Goal: Task Accomplishment & Management: Use online tool/utility

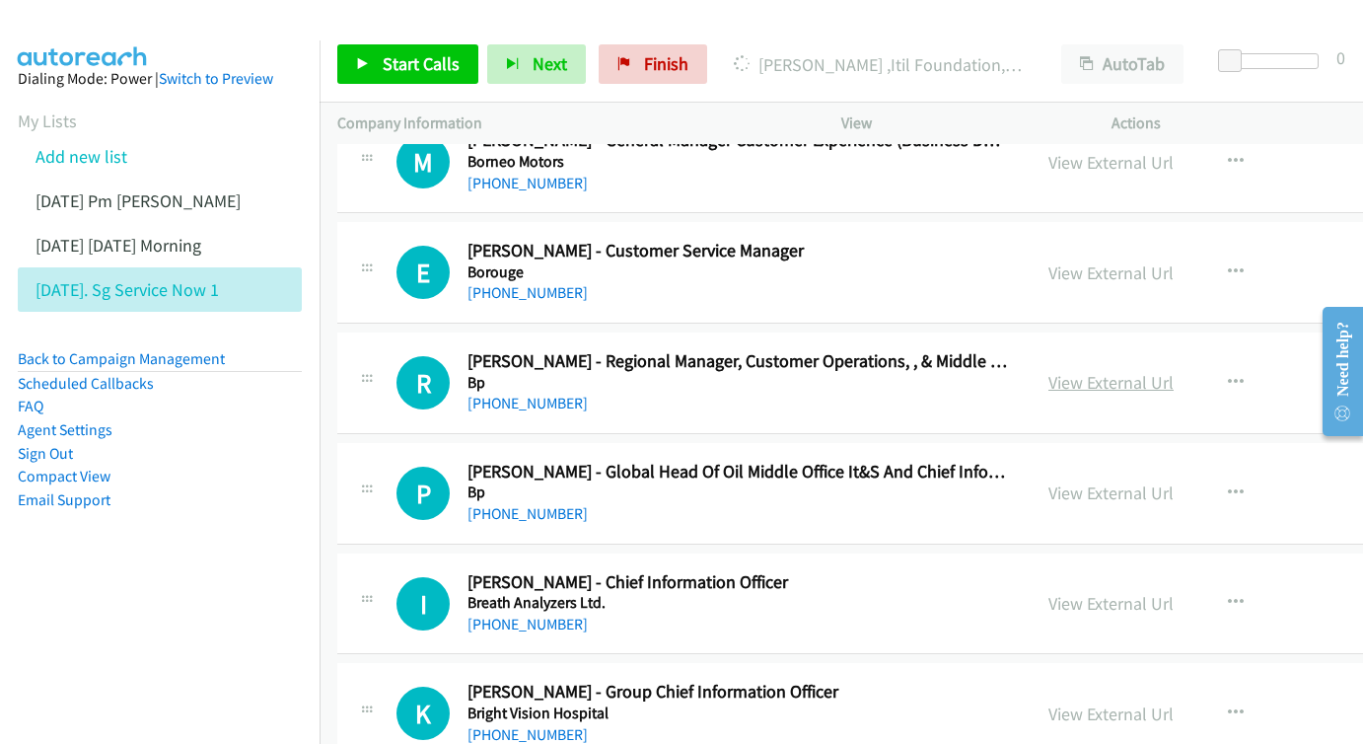
click at [1174, 371] on link "View External Url" at bounding box center [1111, 382] width 125 height 23
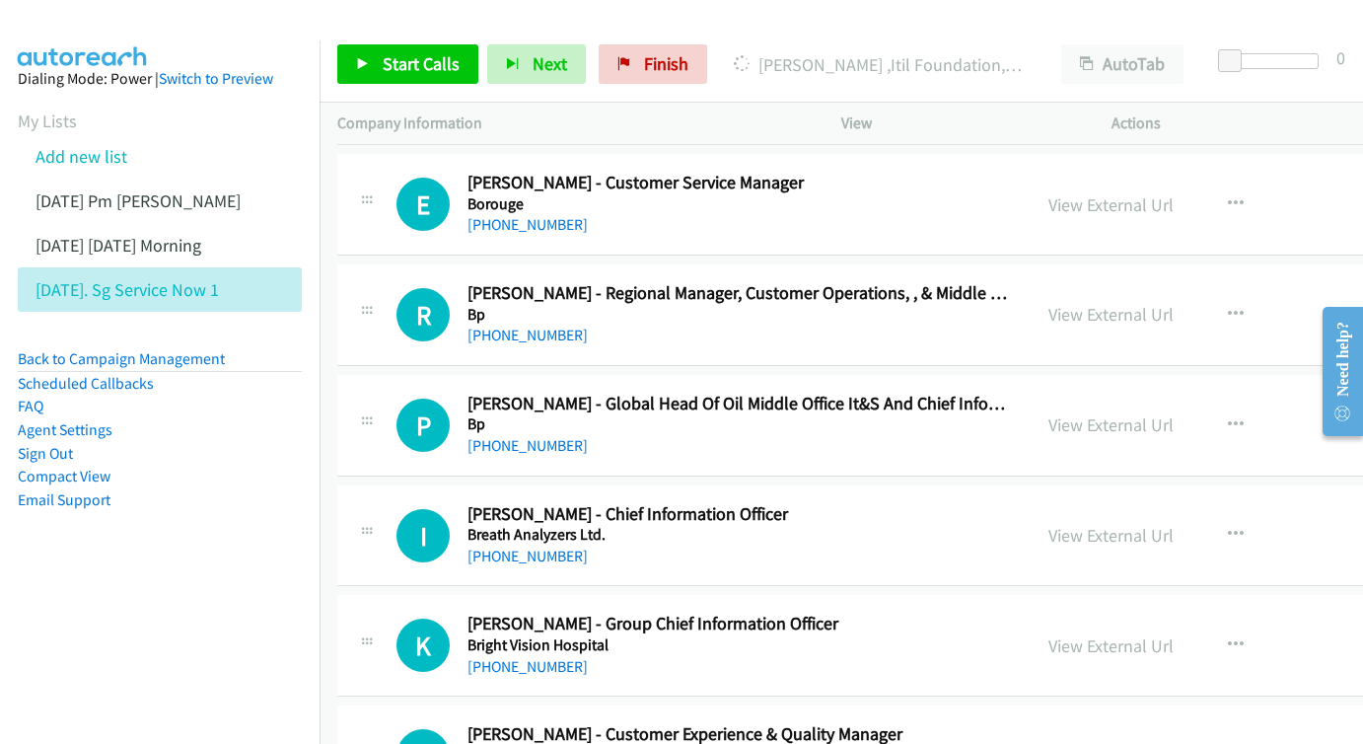
scroll to position [9689, 0]
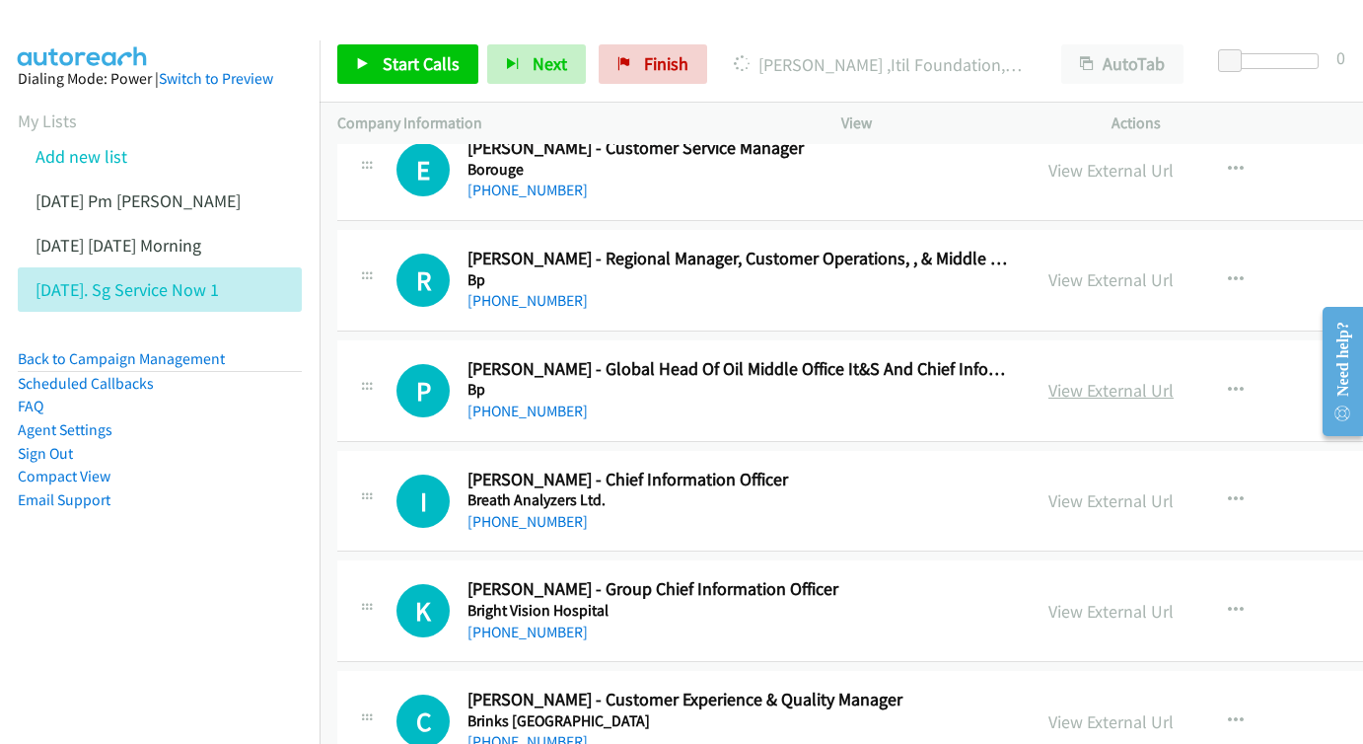
click at [1153, 379] on link "View External Url" at bounding box center [1111, 390] width 125 height 23
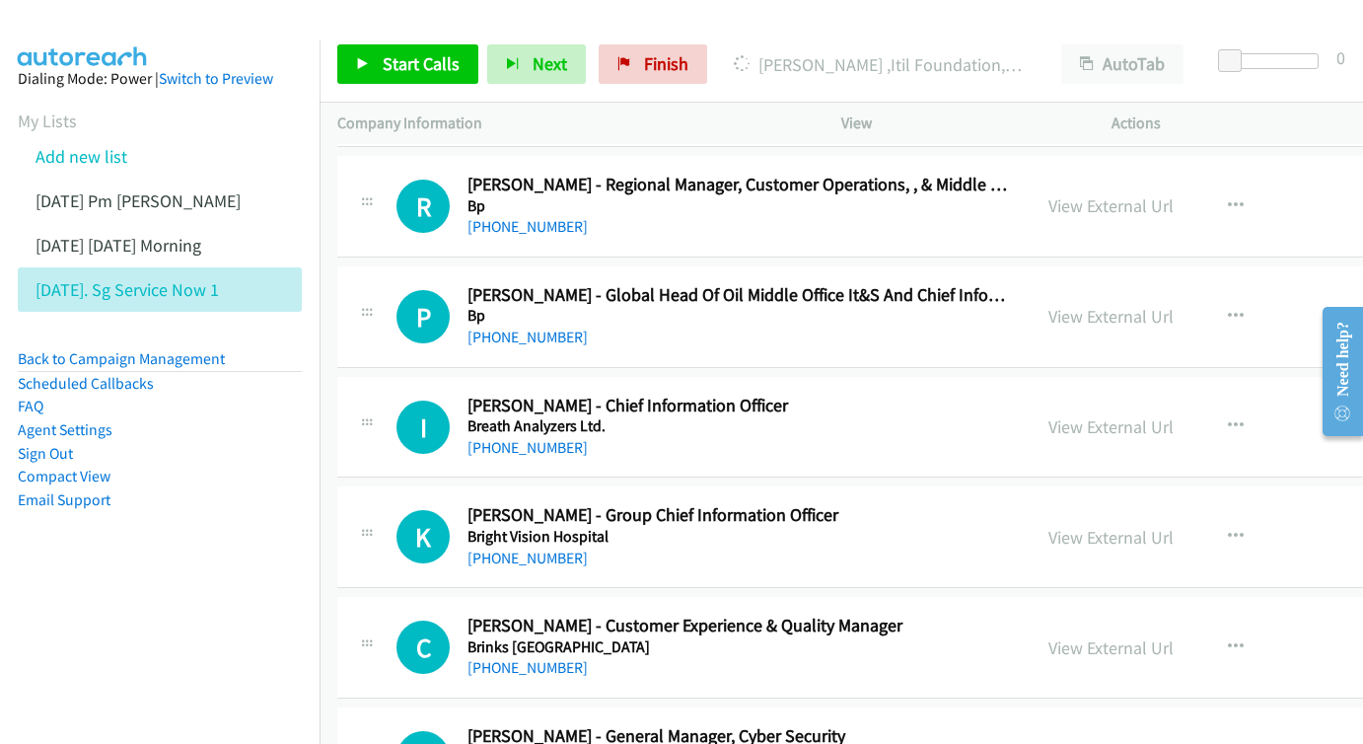
scroll to position [9793, 0]
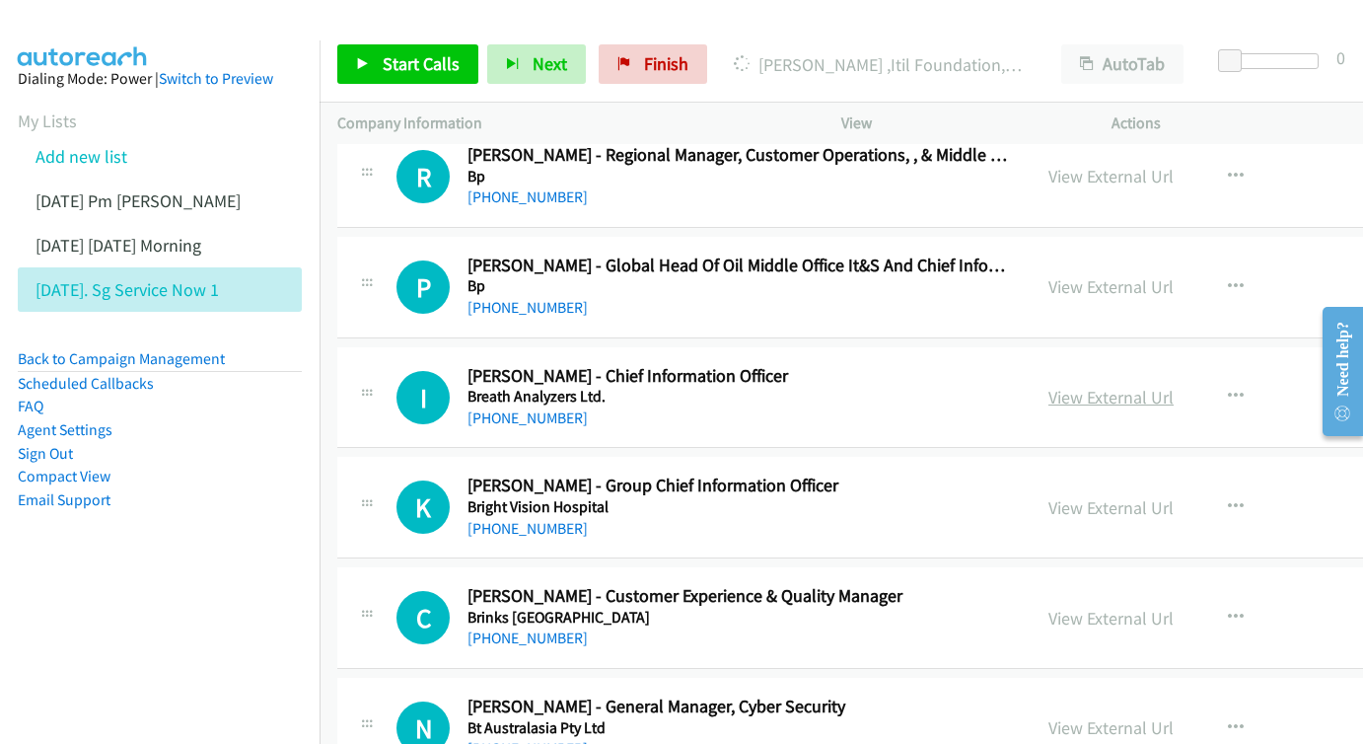
click at [1143, 386] on link "View External Url" at bounding box center [1111, 397] width 125 height 23
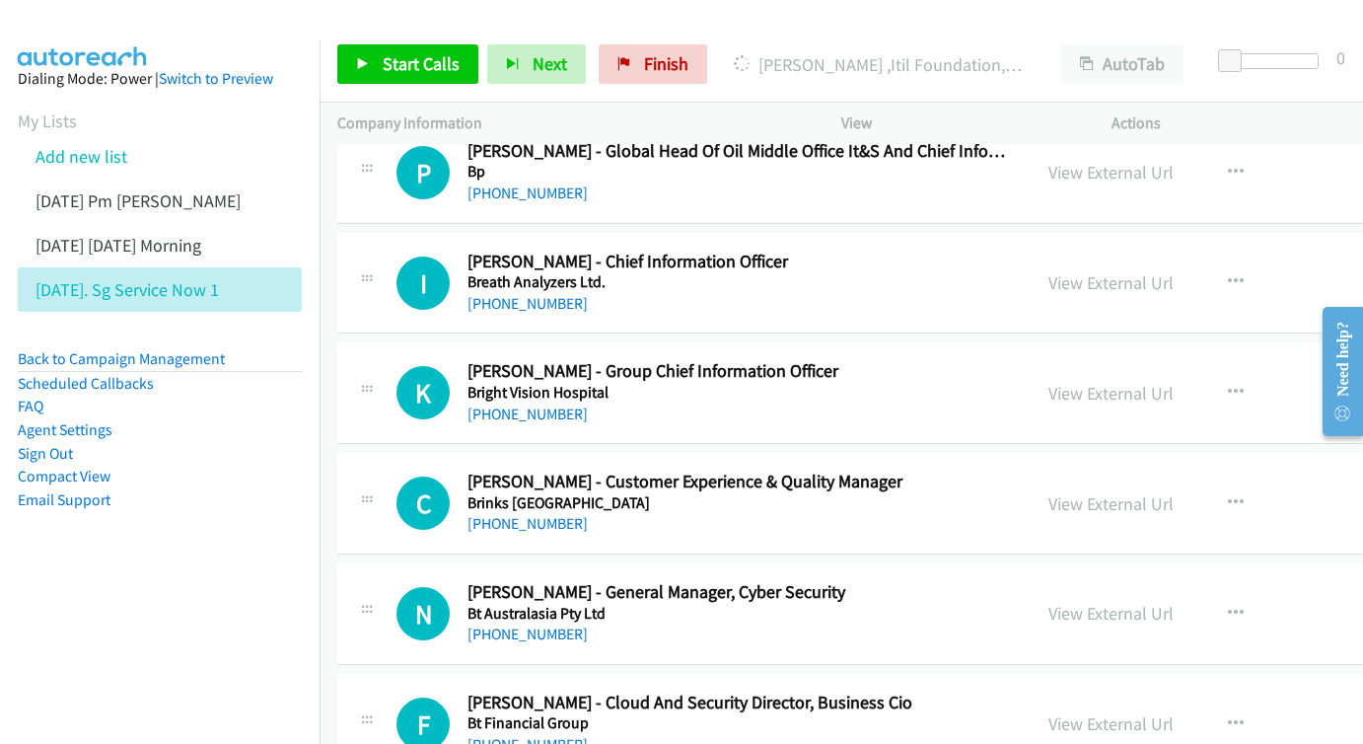
scroll to position [9911, 0]
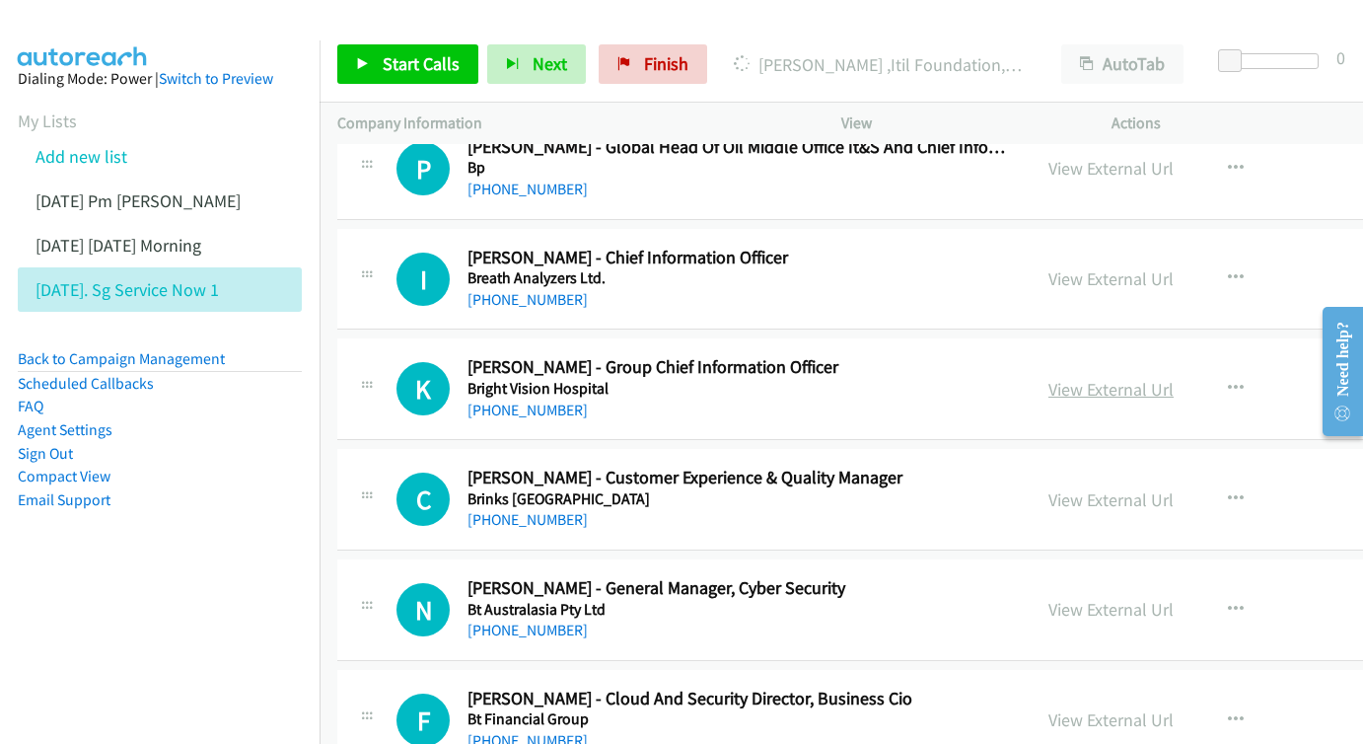
click at [1174, 378] on link "View External Url" at bounding box center [1111, 389] width 125 height 23
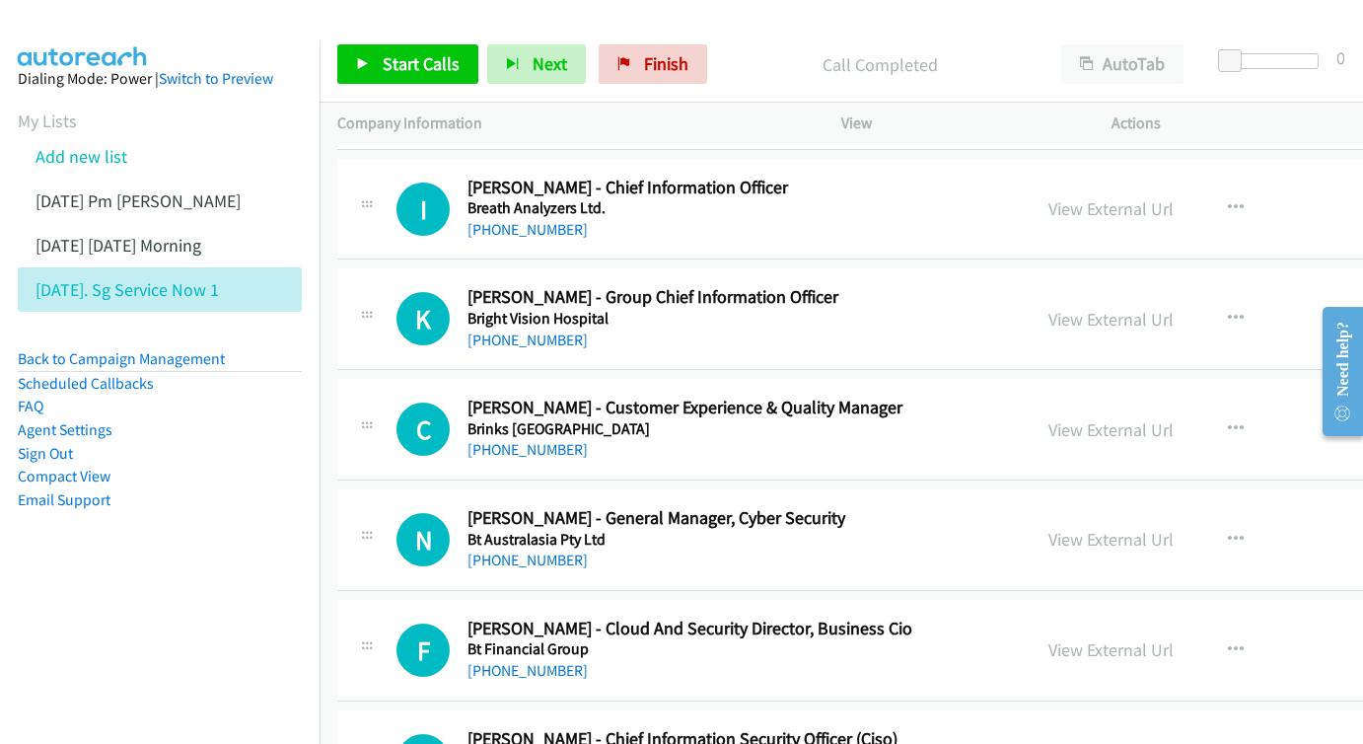
scroll to position [9985, 0]
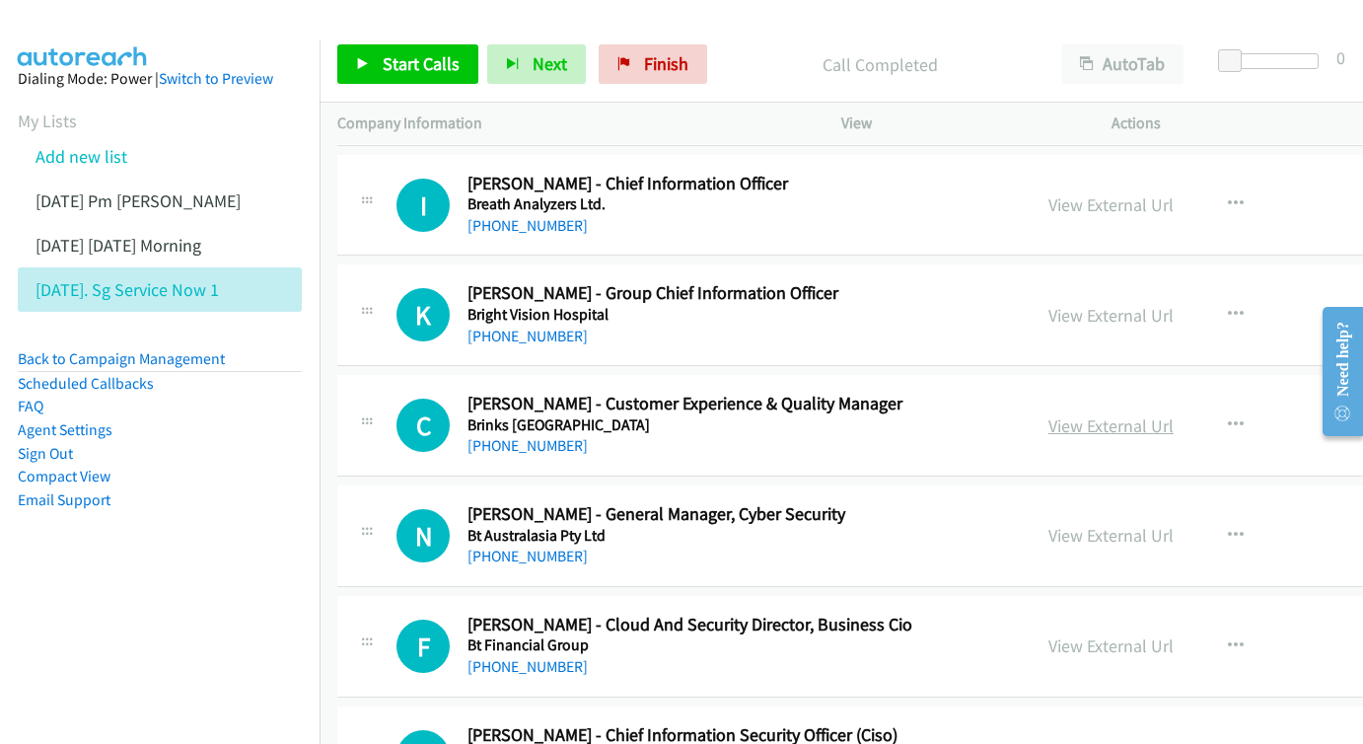
click at [1174, 414] on link "View External Url" at bounding box center [1111, 425] width 125 height 23
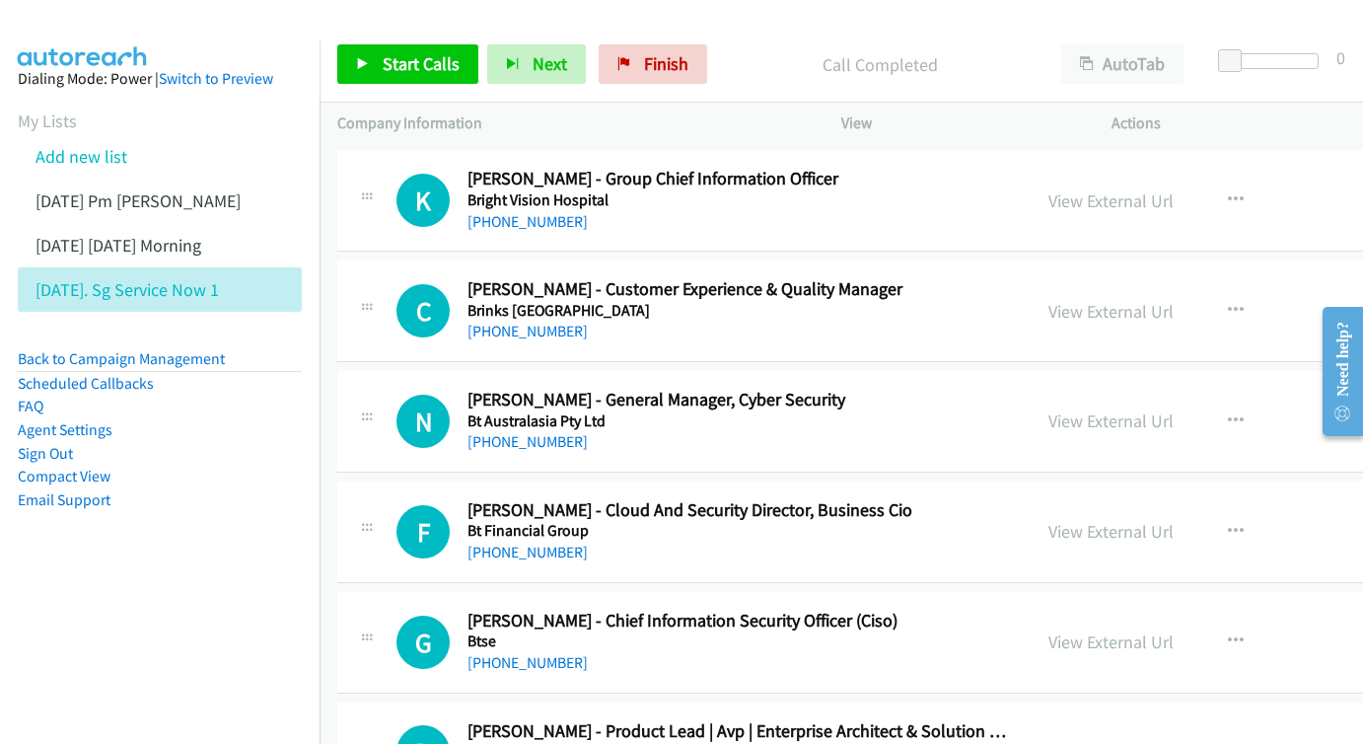
scroll to position [10131, 0]
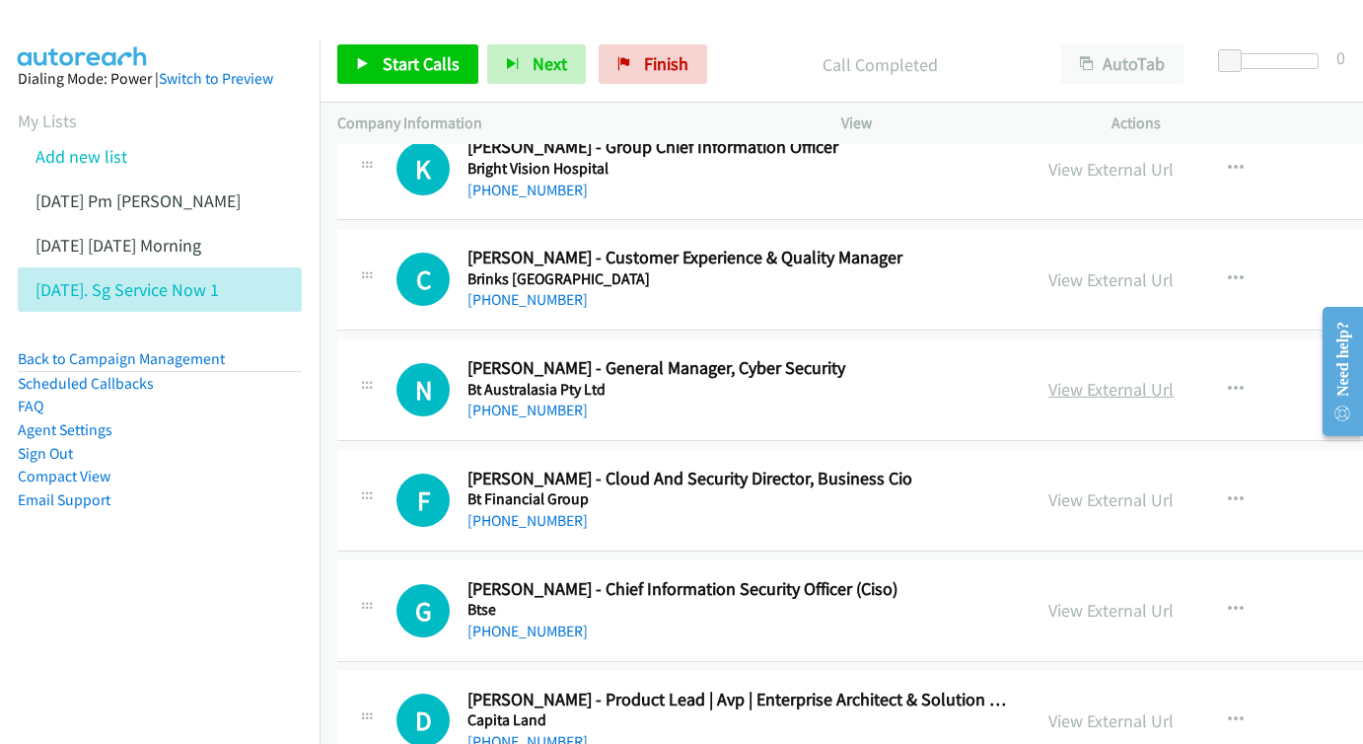
click at [1171, 378] on link "View External Url" at bounding box center [1111, 389] width 125 height 23
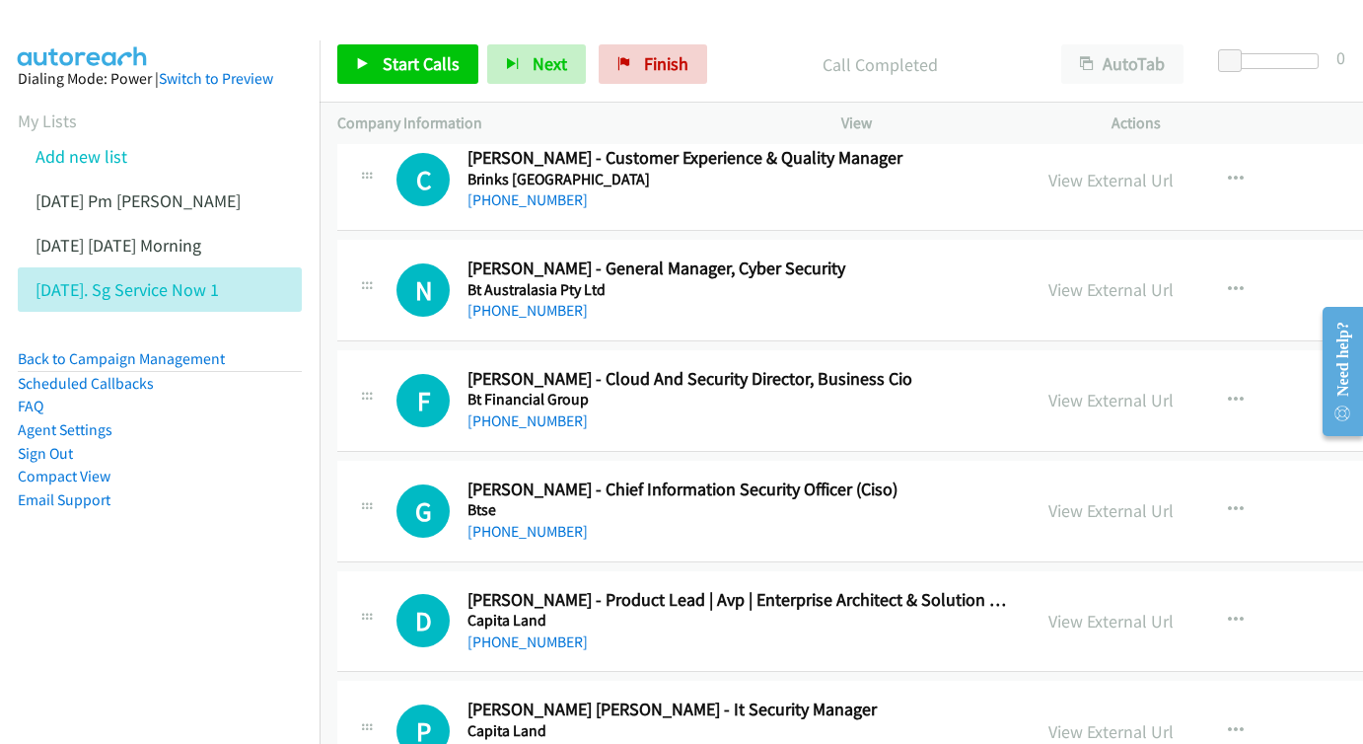
scroll to position [10258, 0]
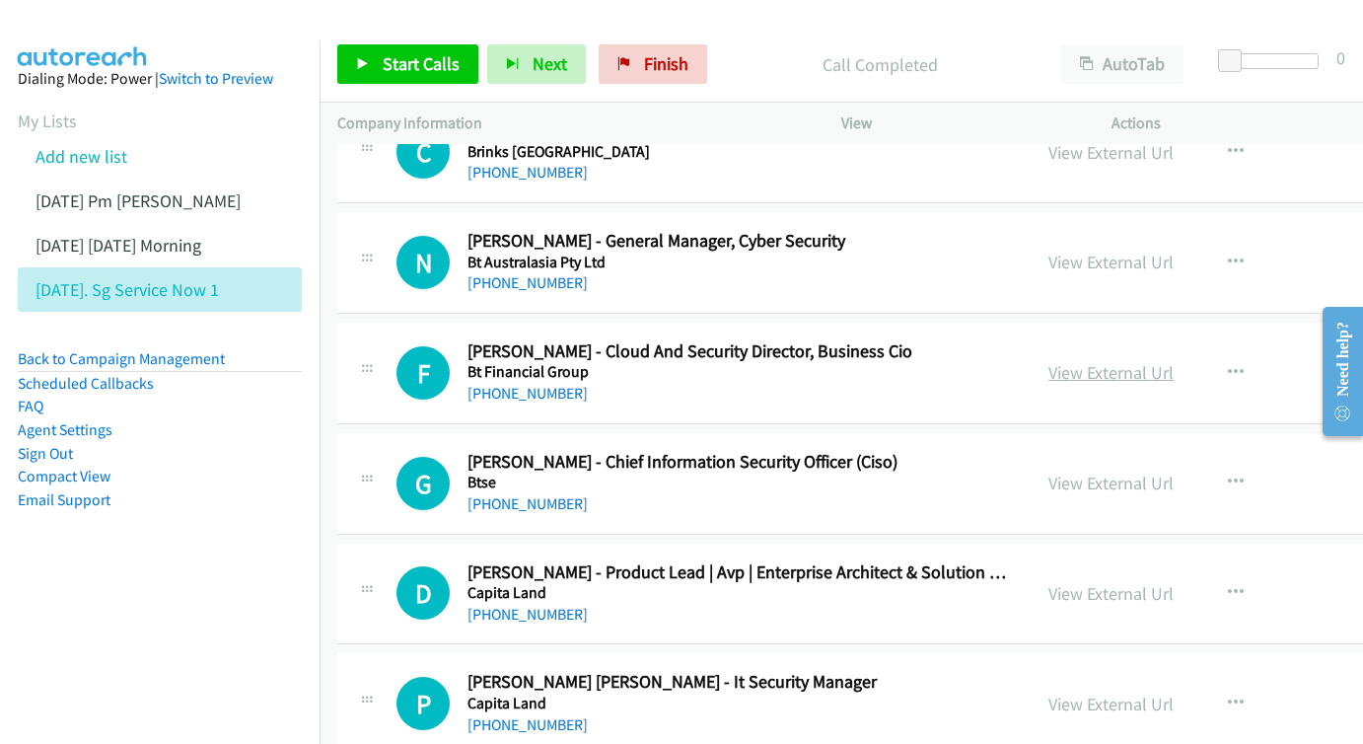
click at [1163, 361] on link "View External Url" at bounding box center [1111, 372] width 125 height 23
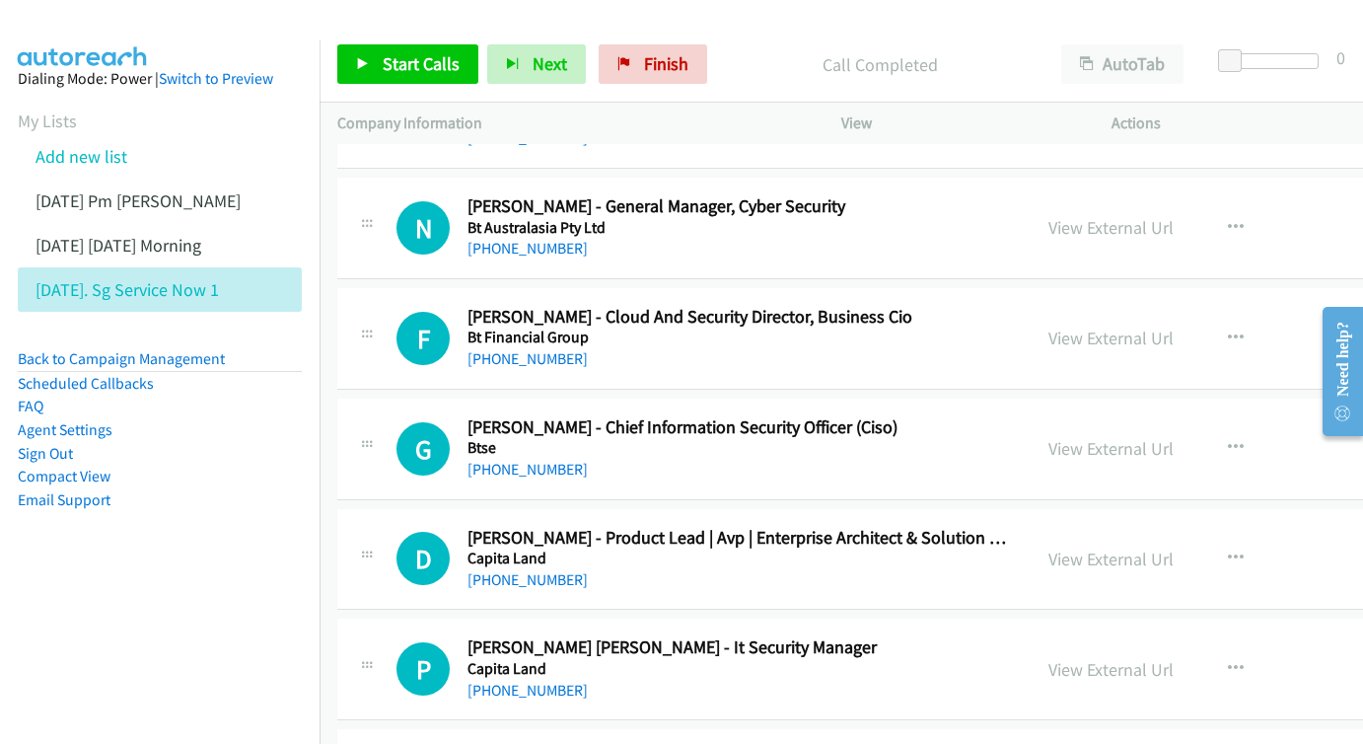
scroll to position [10330, 0]
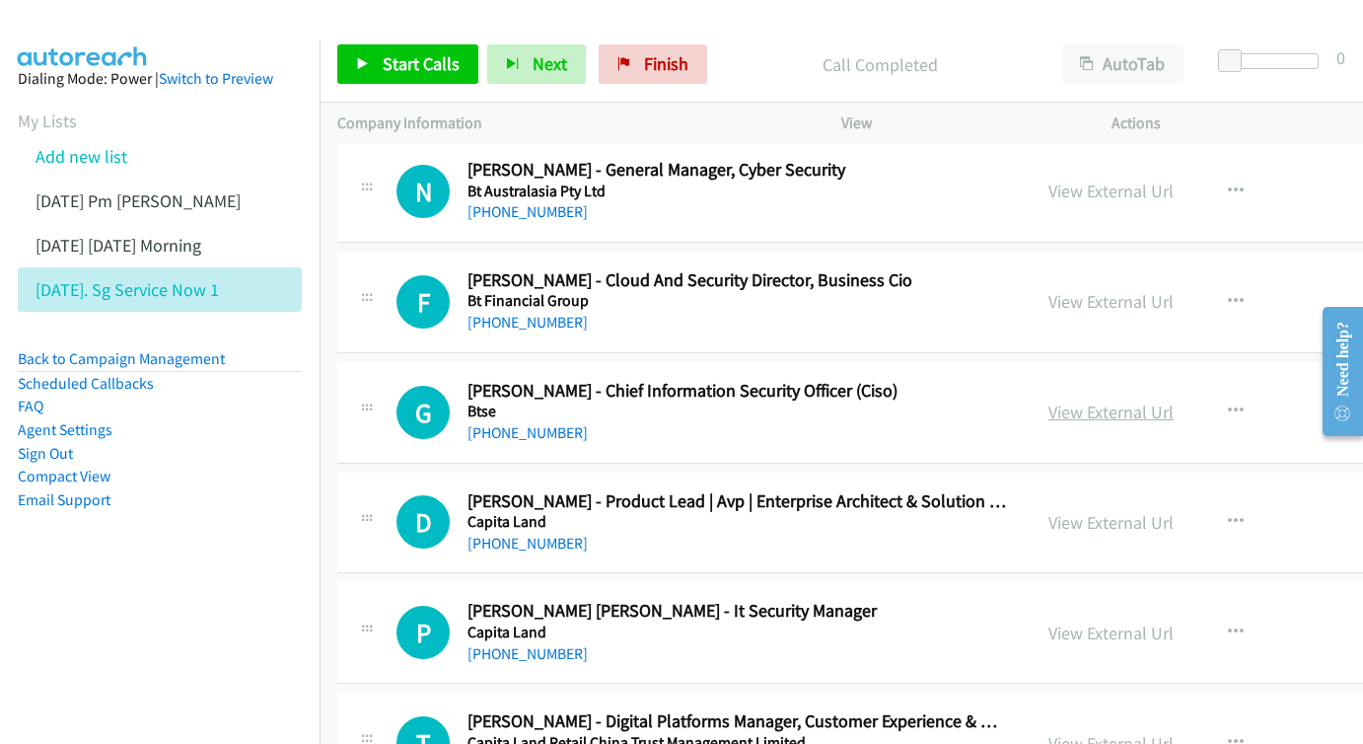
click at [1170, 401] on link "View External Url" at bounding box center [1111, 412] width 125 height 23
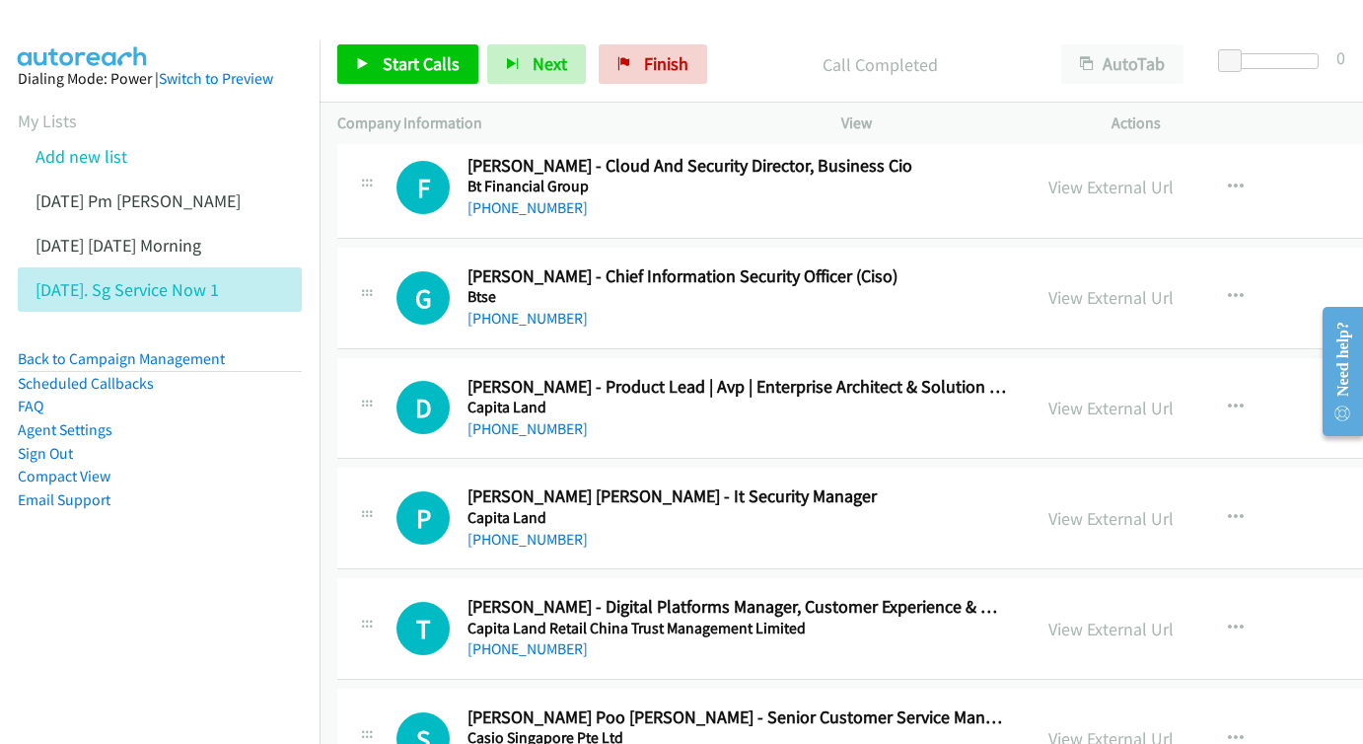
scroll to position [10448, 0]
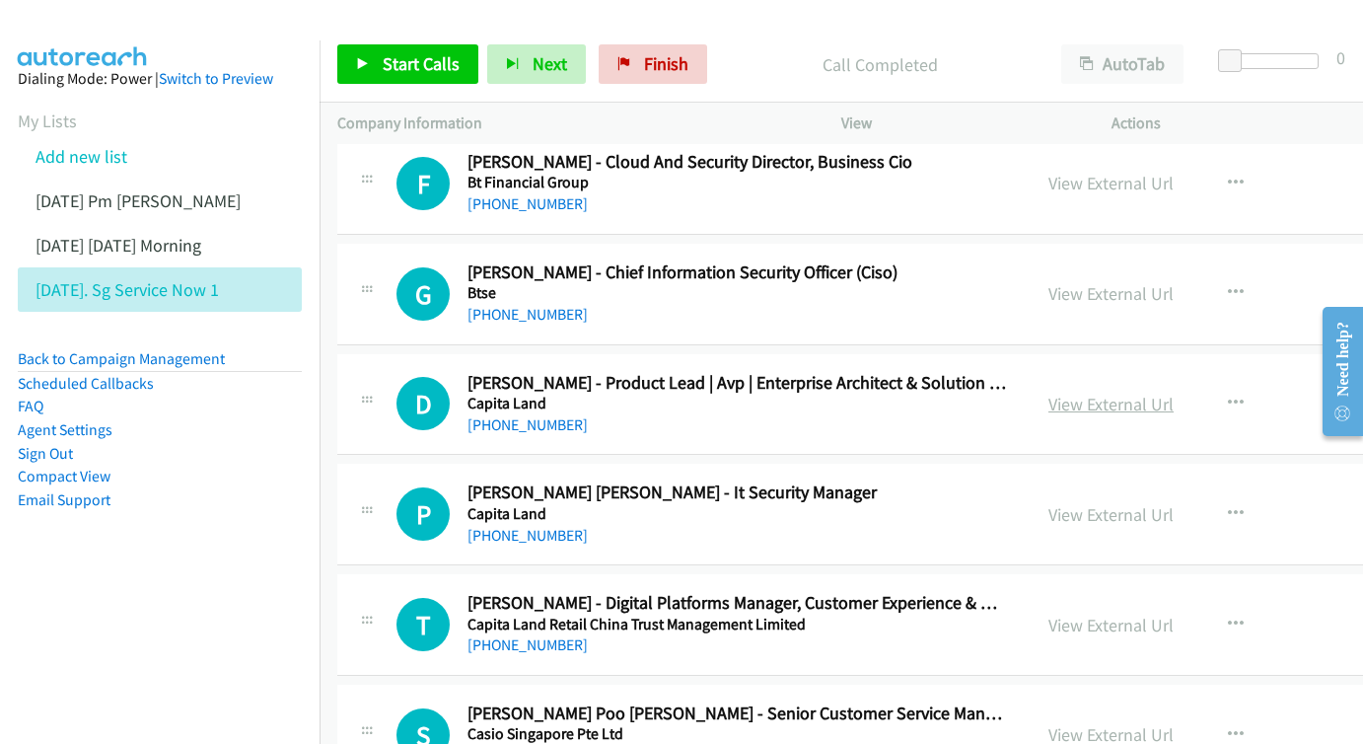
click at [1162, 393] on link "View External Url" at bounding box center [1111, 404] width 125 height 23
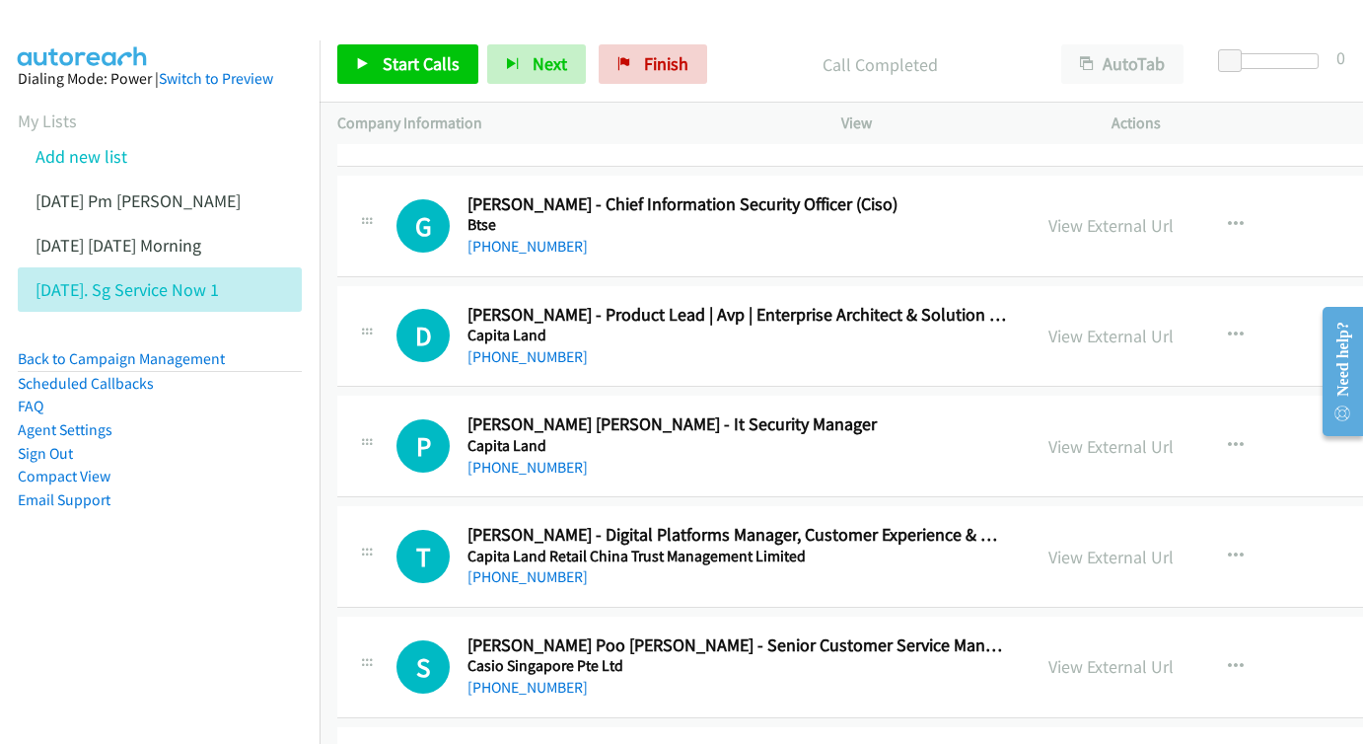
scroll to position [10549, 0]
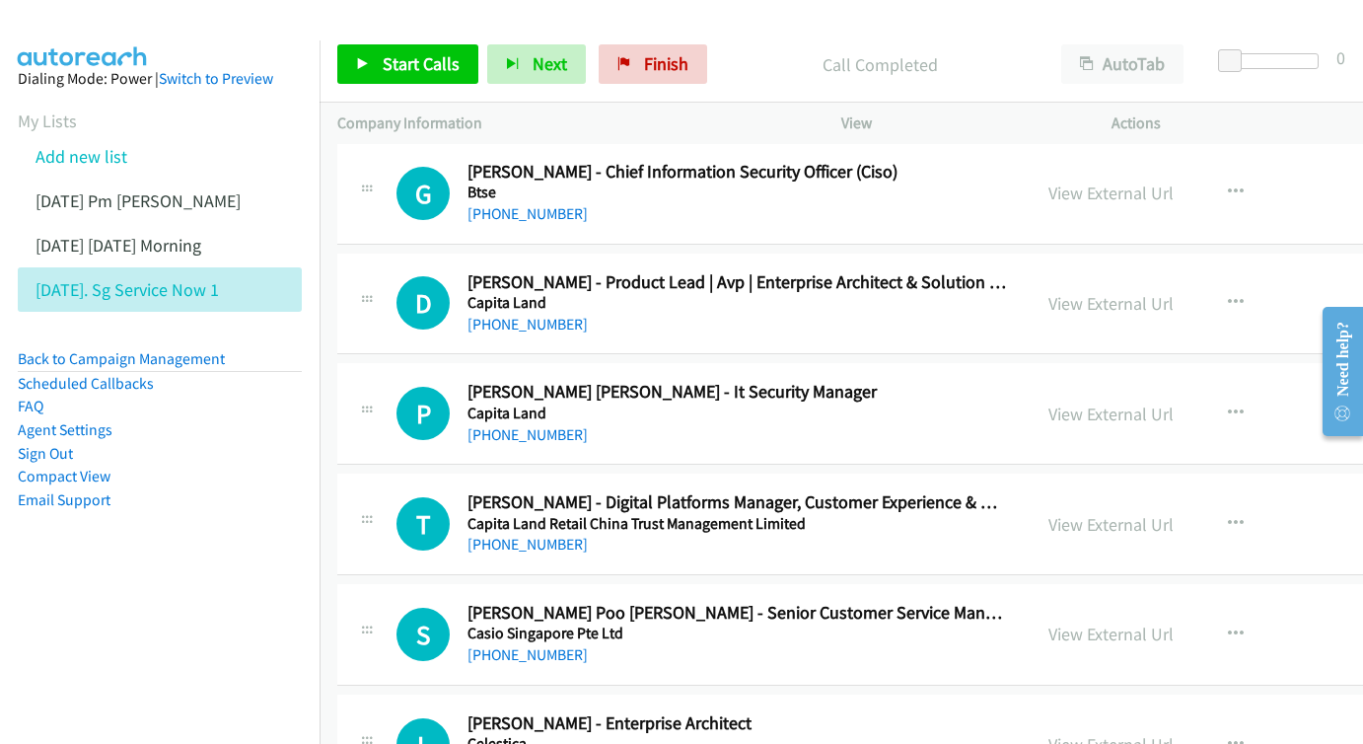
click at [1134, 381] on div "View External Url View External Url Schedule/Manage Callback Start Calls Here R…" at bounding box center [1213, 413] width 365 height 65
click at [1146, 403] on link "View External Url" at bounding box center [1111, 414] width 125 height 23
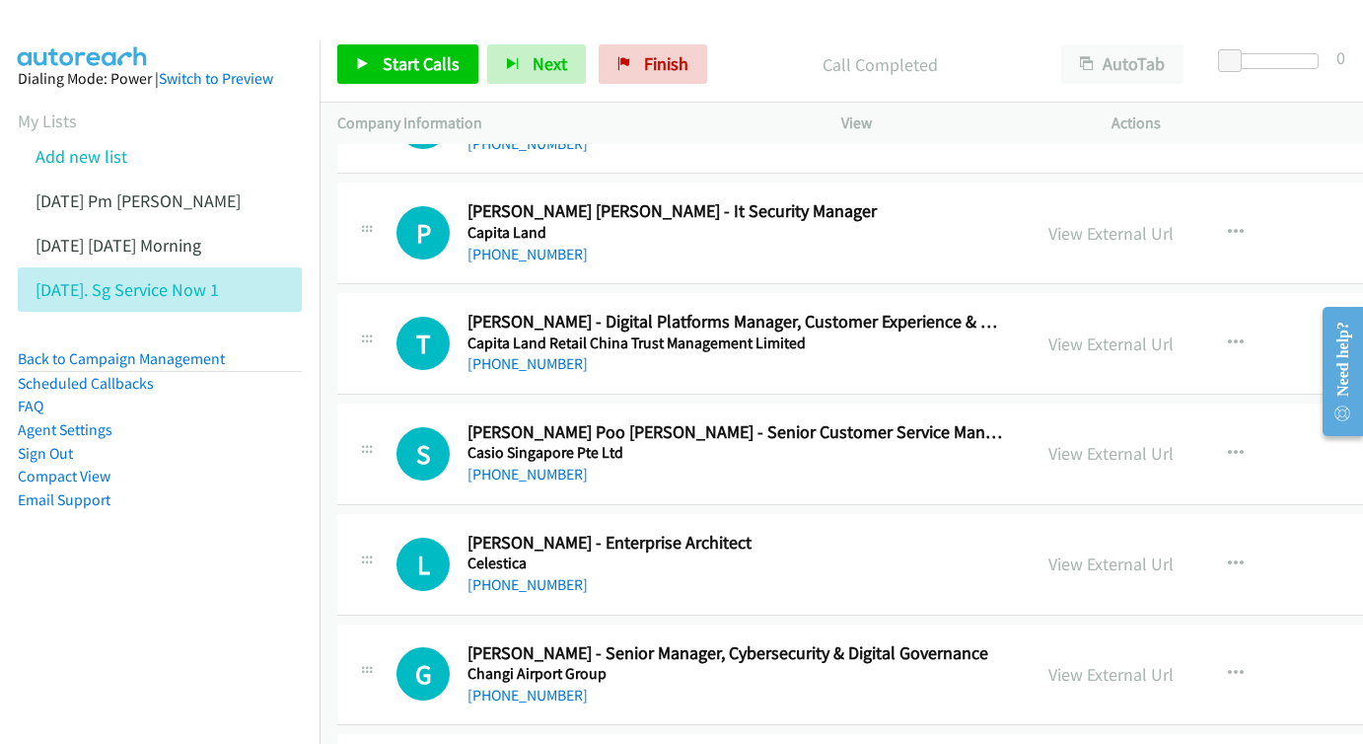
scroll to position [10703, 0]
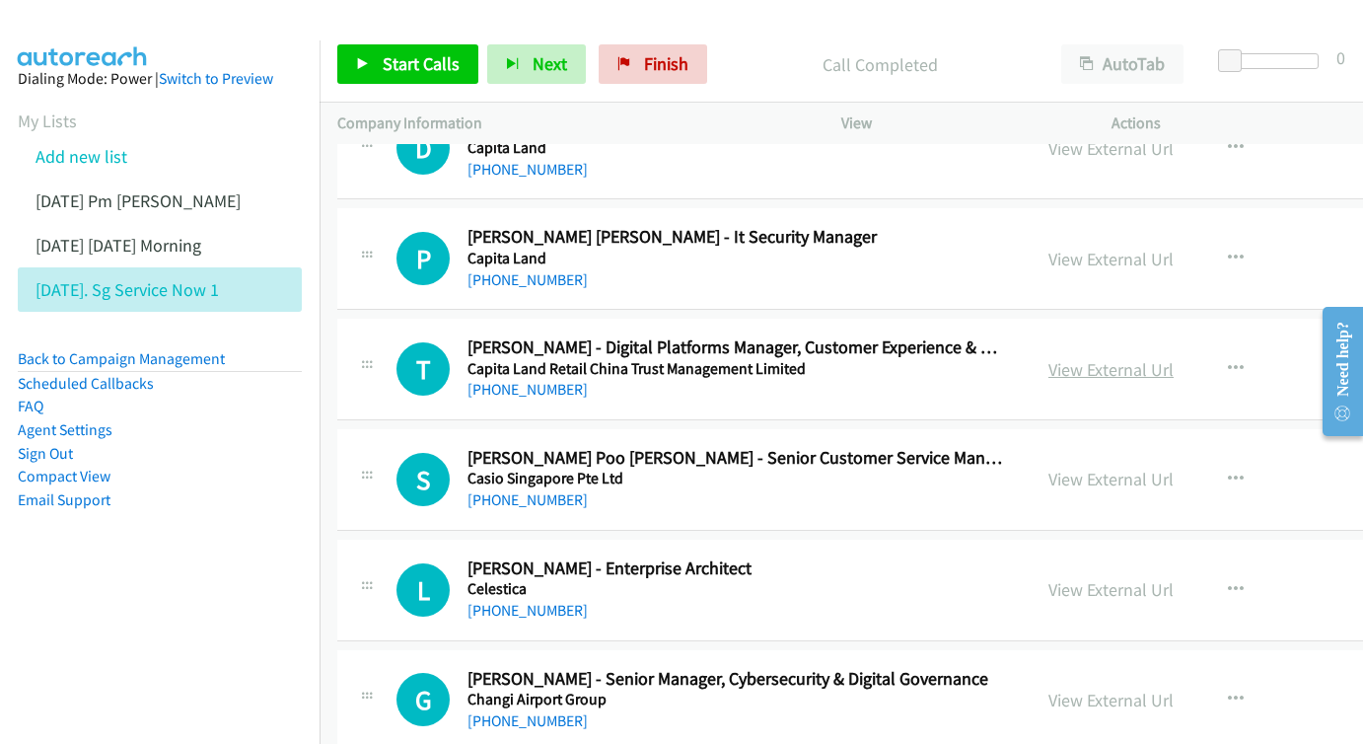
click at [1174, 358] on link "View External Url" at bounding box center [1111, 369] width 125 height 23
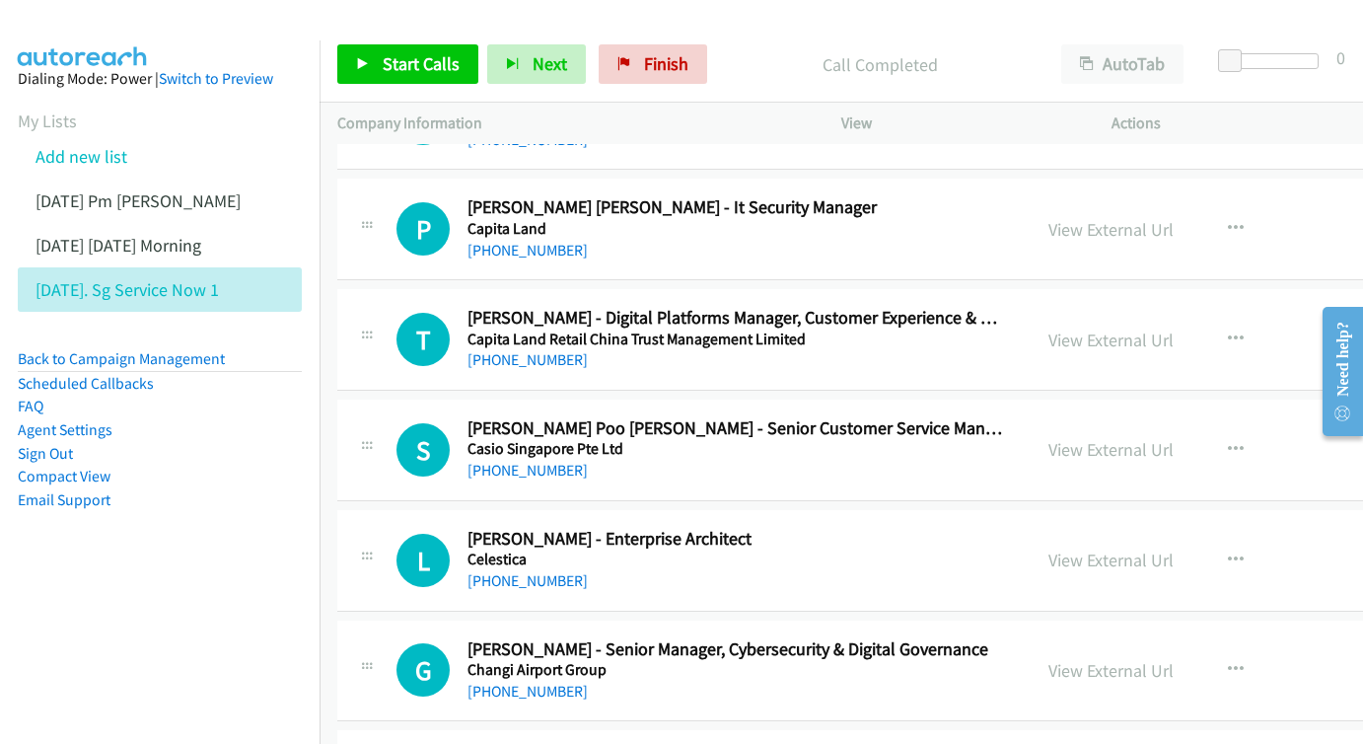
scroll to position [10815, 0]
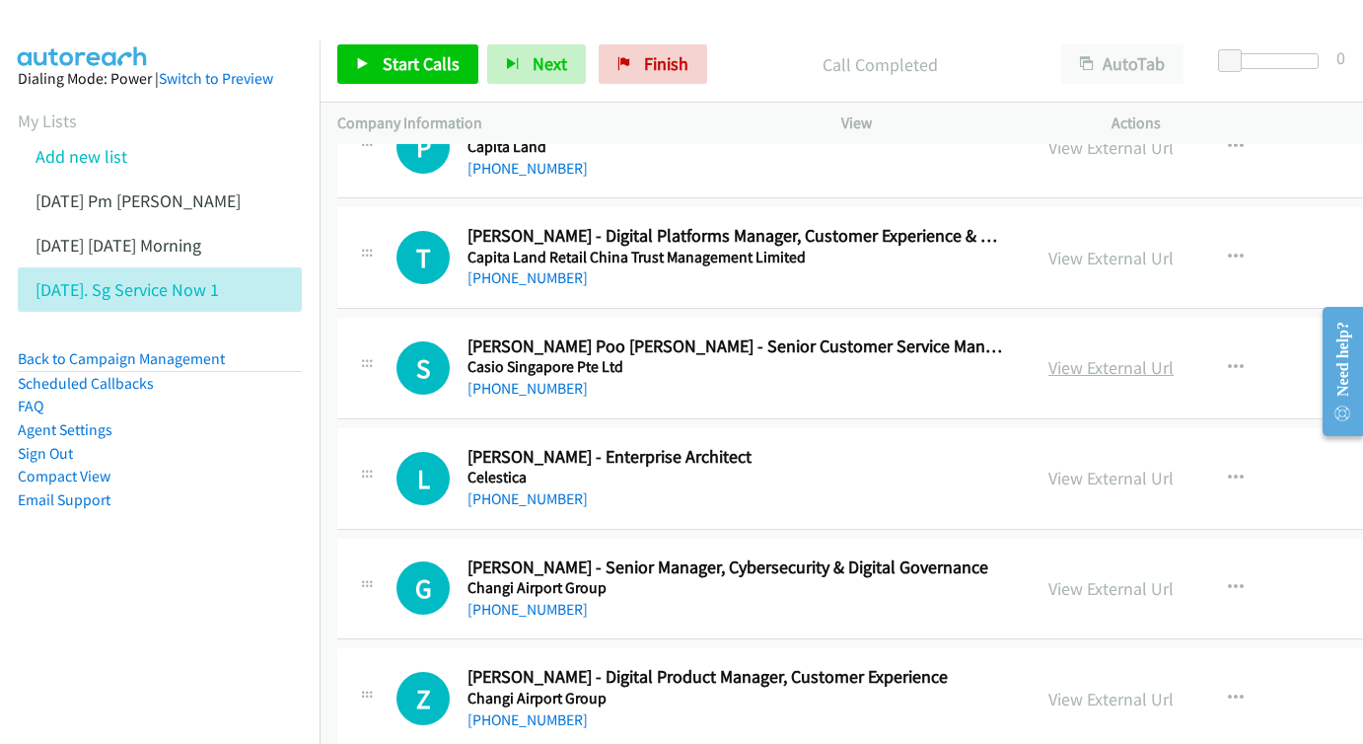
click at [1141, 356] on link "View External Url" at bounding box center [1111, 367] width 125 height 23
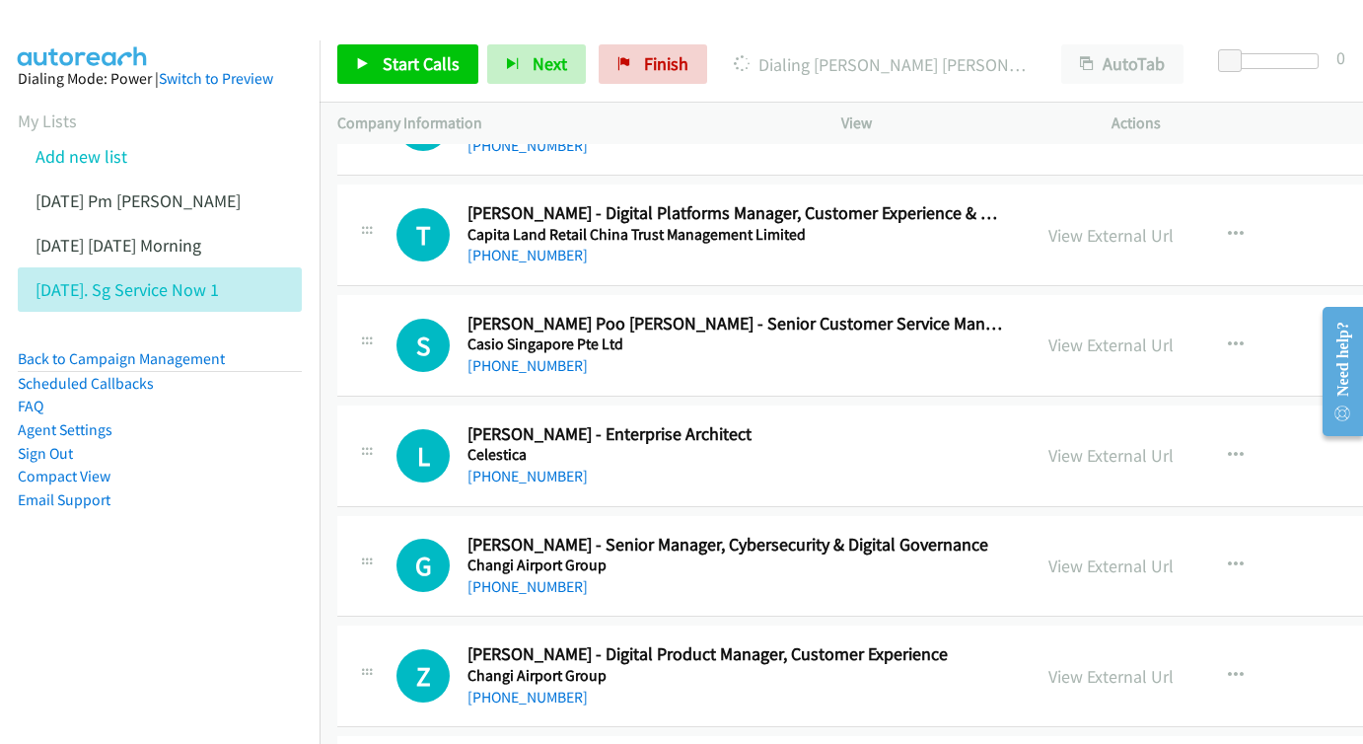
scroll to position [10876, 0]
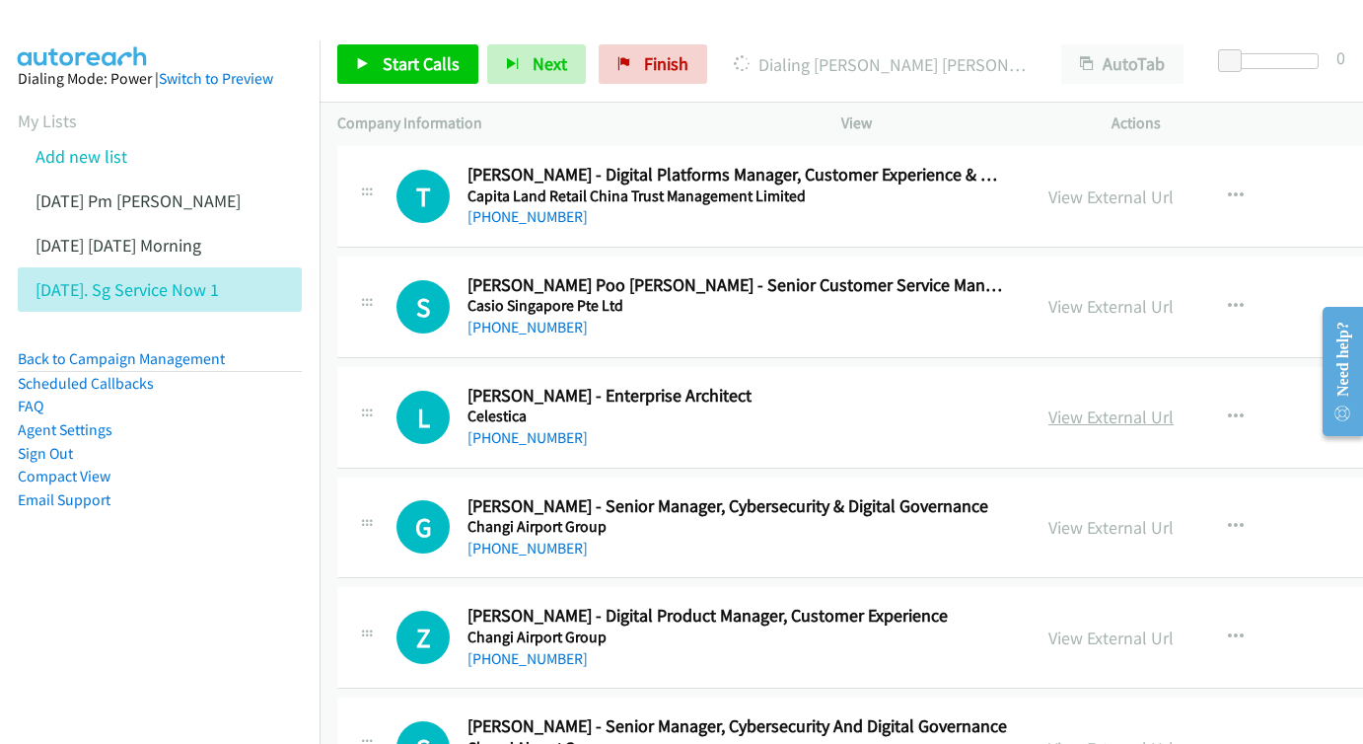
click at [1174, 405] on link "View External Url" at bounding box center [1111, 416] width 125 height 23
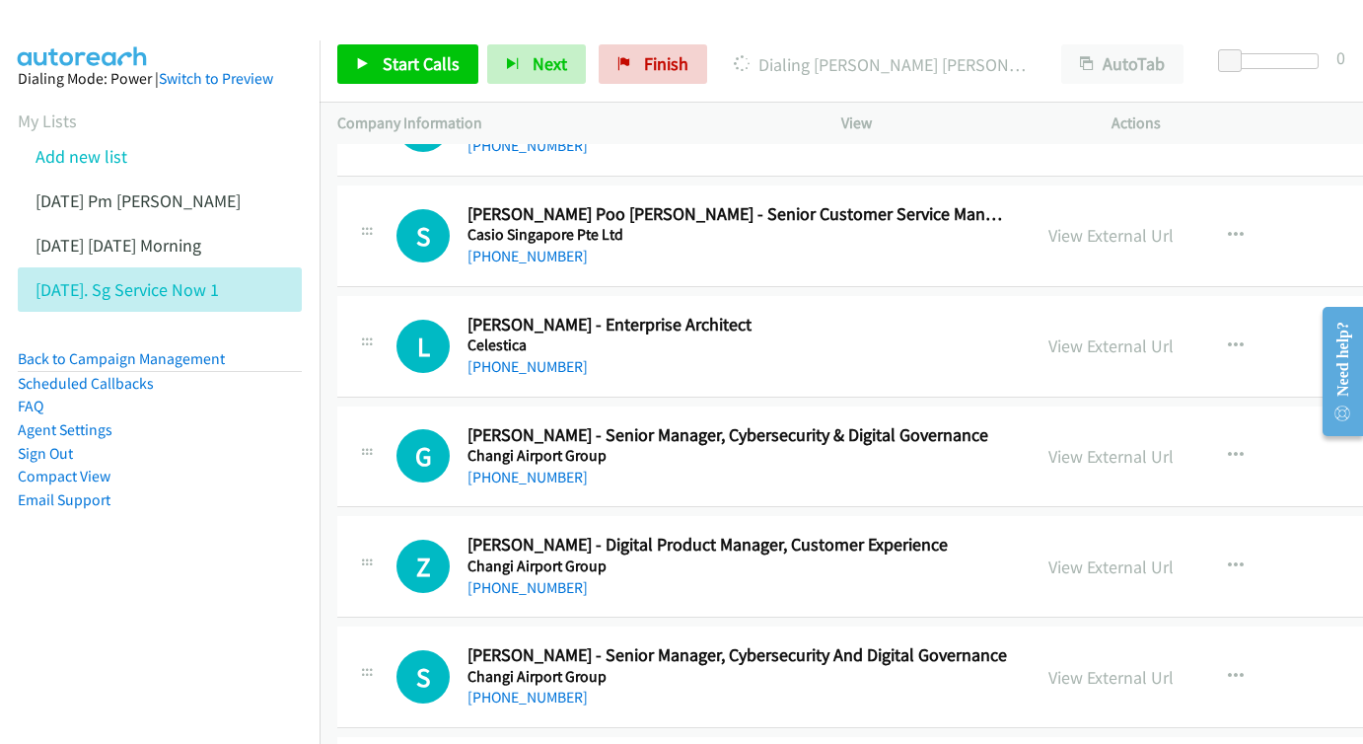
scroll to position [10975, 0]
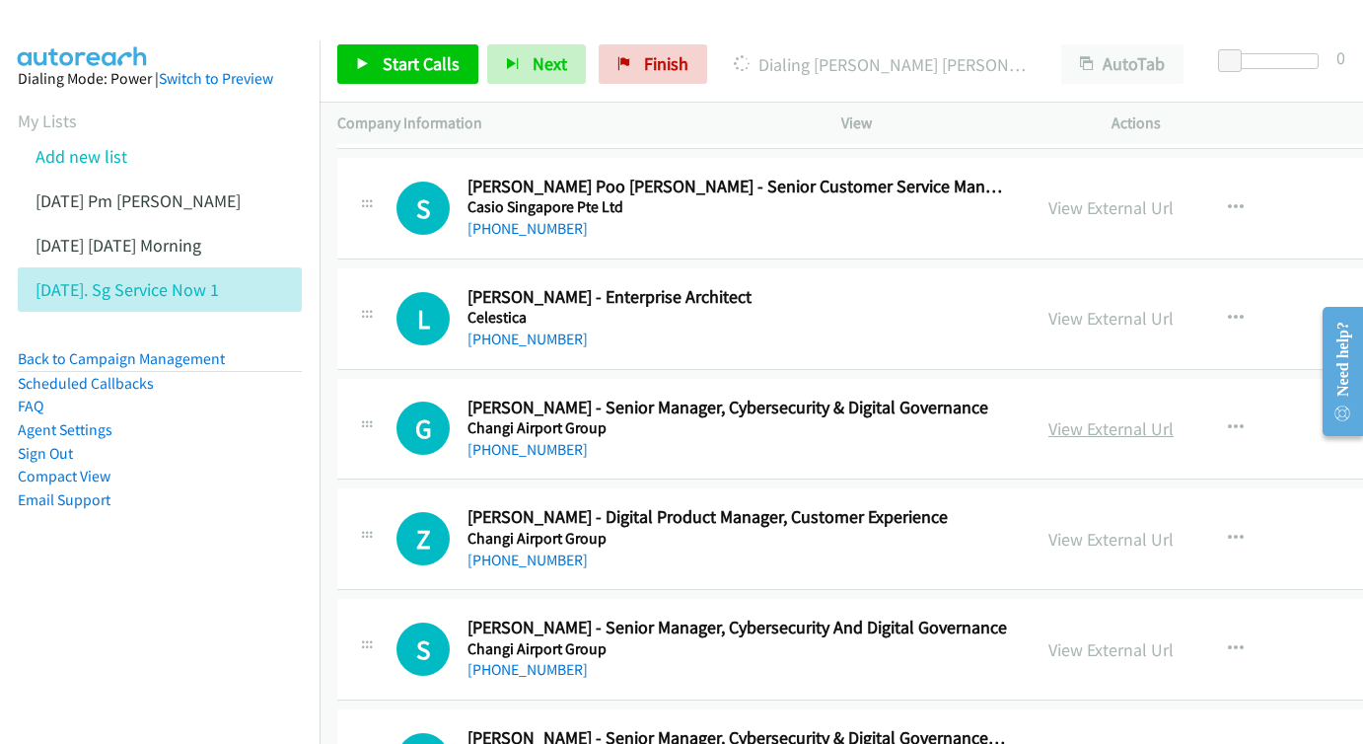
click at [1163, 417] on link "View External Url" at bounding box center [1111, 428] width 125 height 23
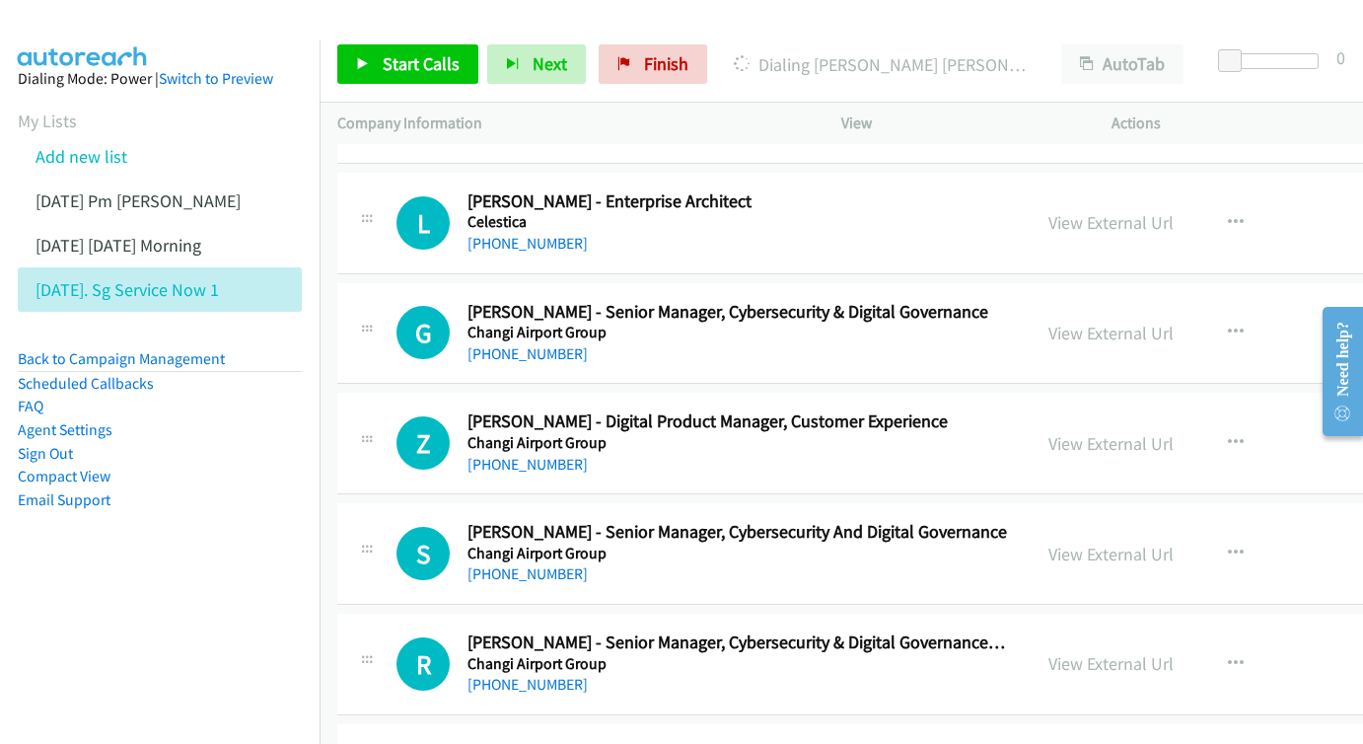
scroll to position [11074, 0]
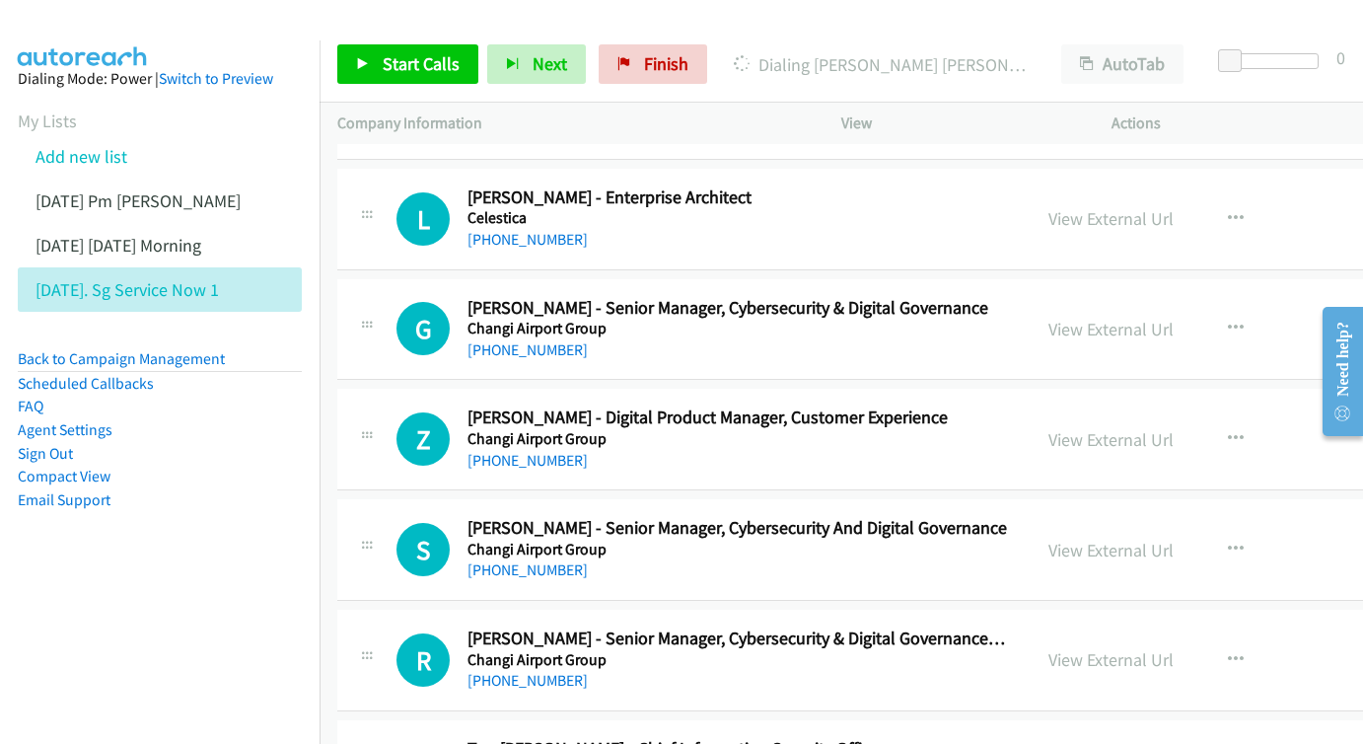
click at [1174, 426] on div "View External Url" at bounding box center [1111, 439] width 125 height 27
click at [1174, 428] on link "View External Url" at bounding box center [1111, 439] width 125 height 23
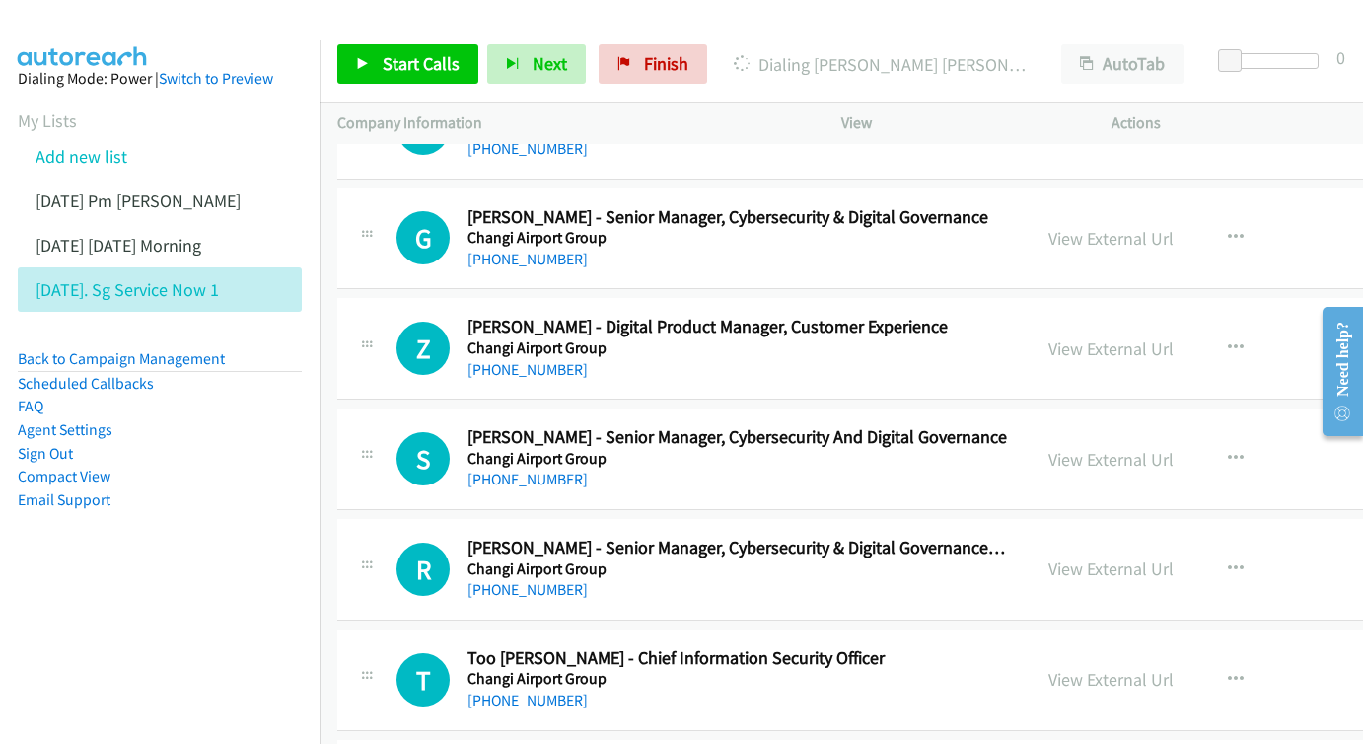
scroll to position [11204, 0]
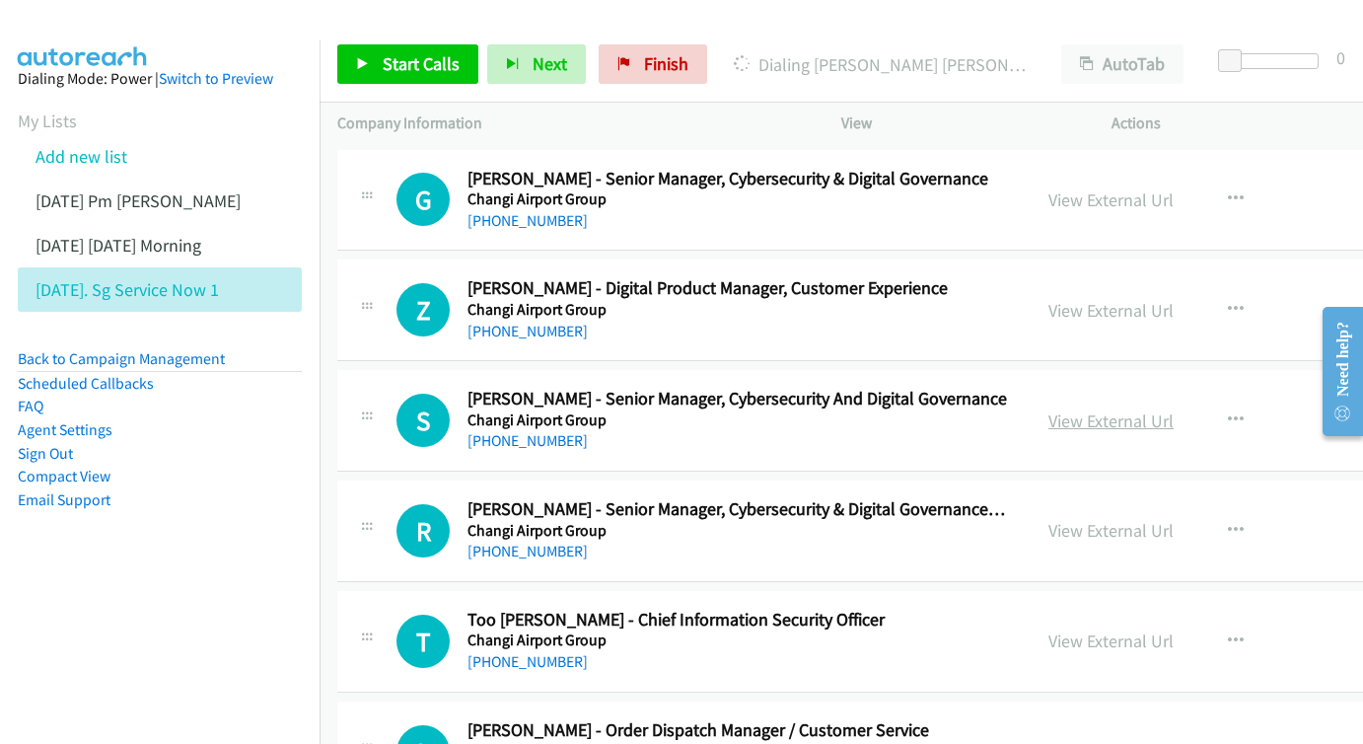
click at [1174, 409] on link "View External Url" at bounding box center [1111, 420] width 125 height 23
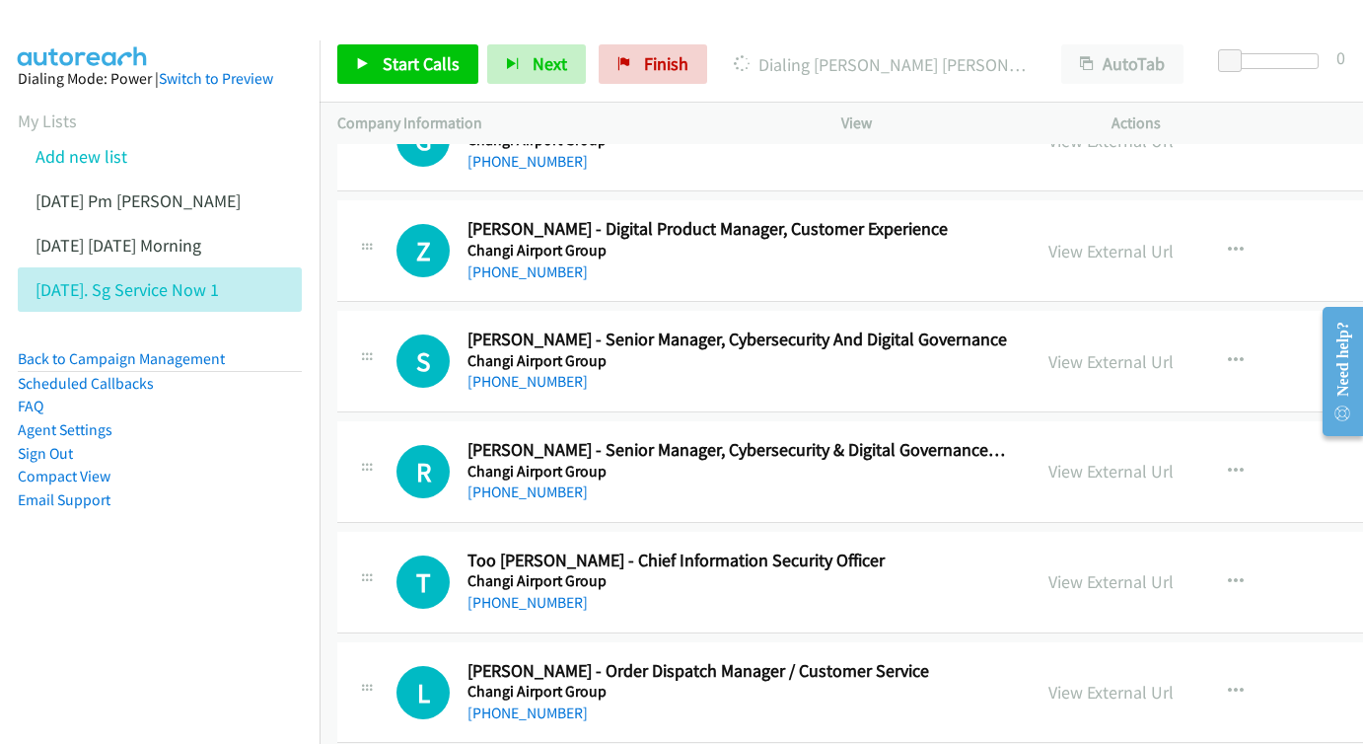
scroll to position [11282, 0]
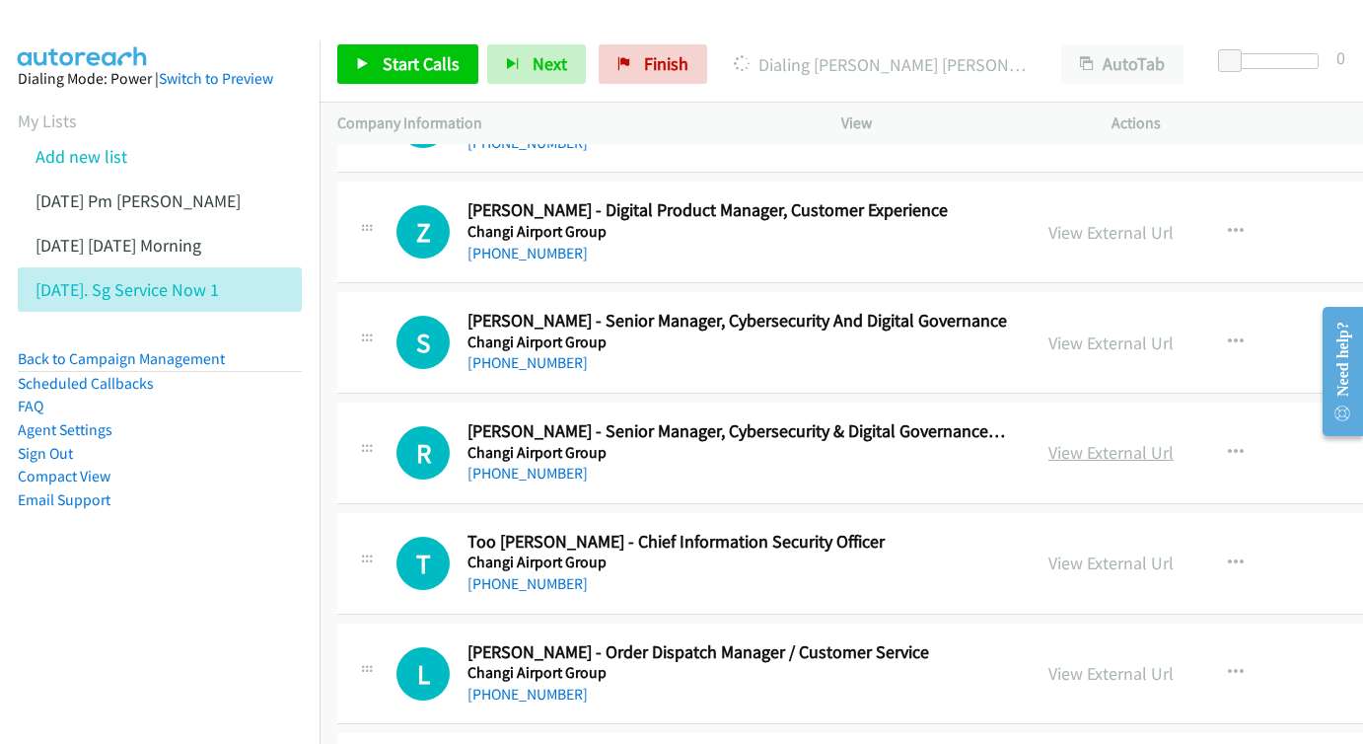
click at [1135, 441] on link "View External Url" at bounding box center [1111, 452] width 125 height 23
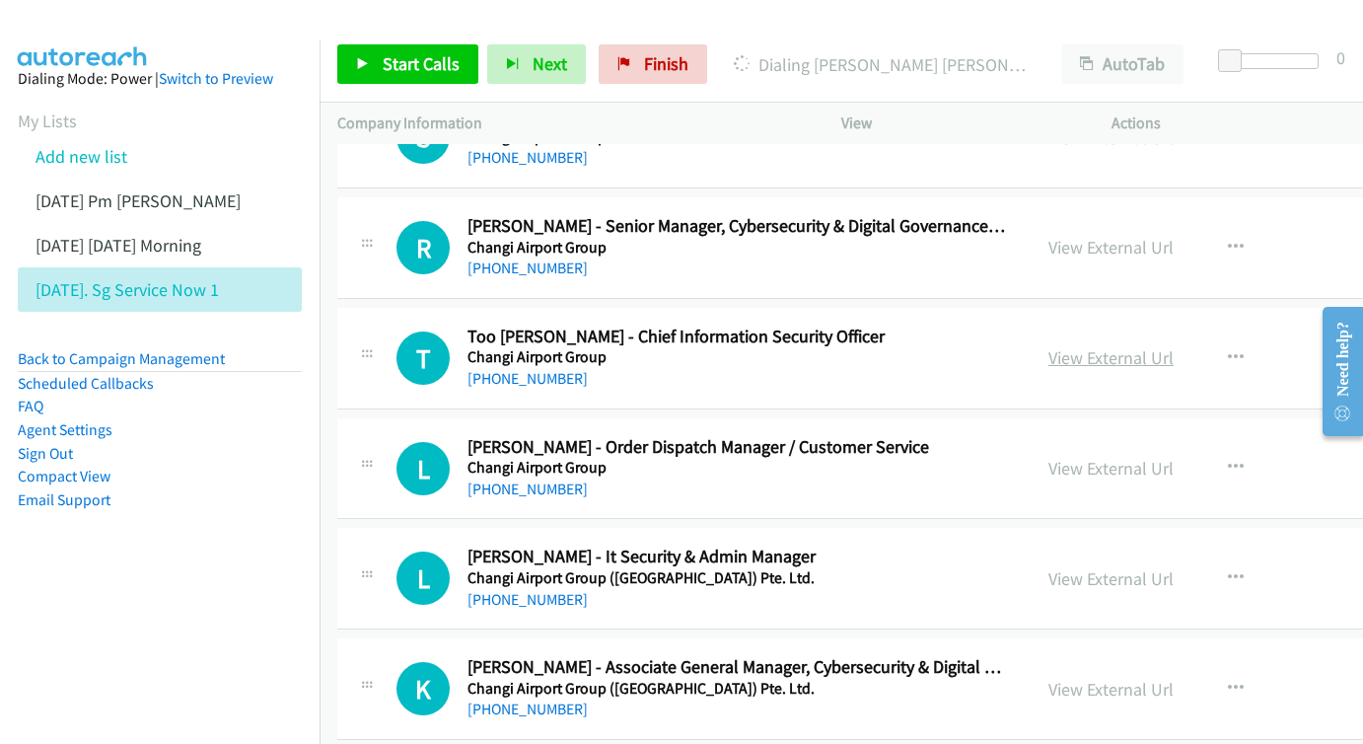
scroll to position [11456, 0]
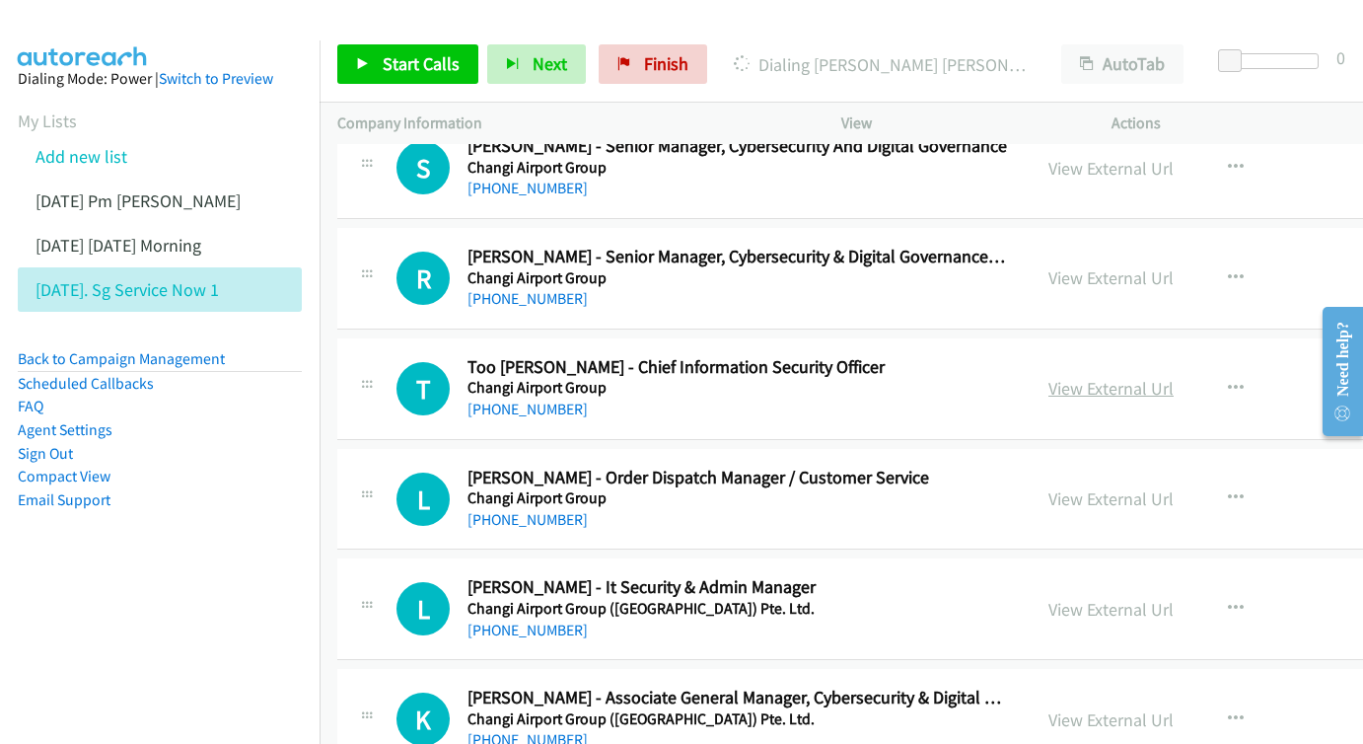
click at [1157, 377] on link "View External Url" at bounding box center [1111, 388] width 125 height 23
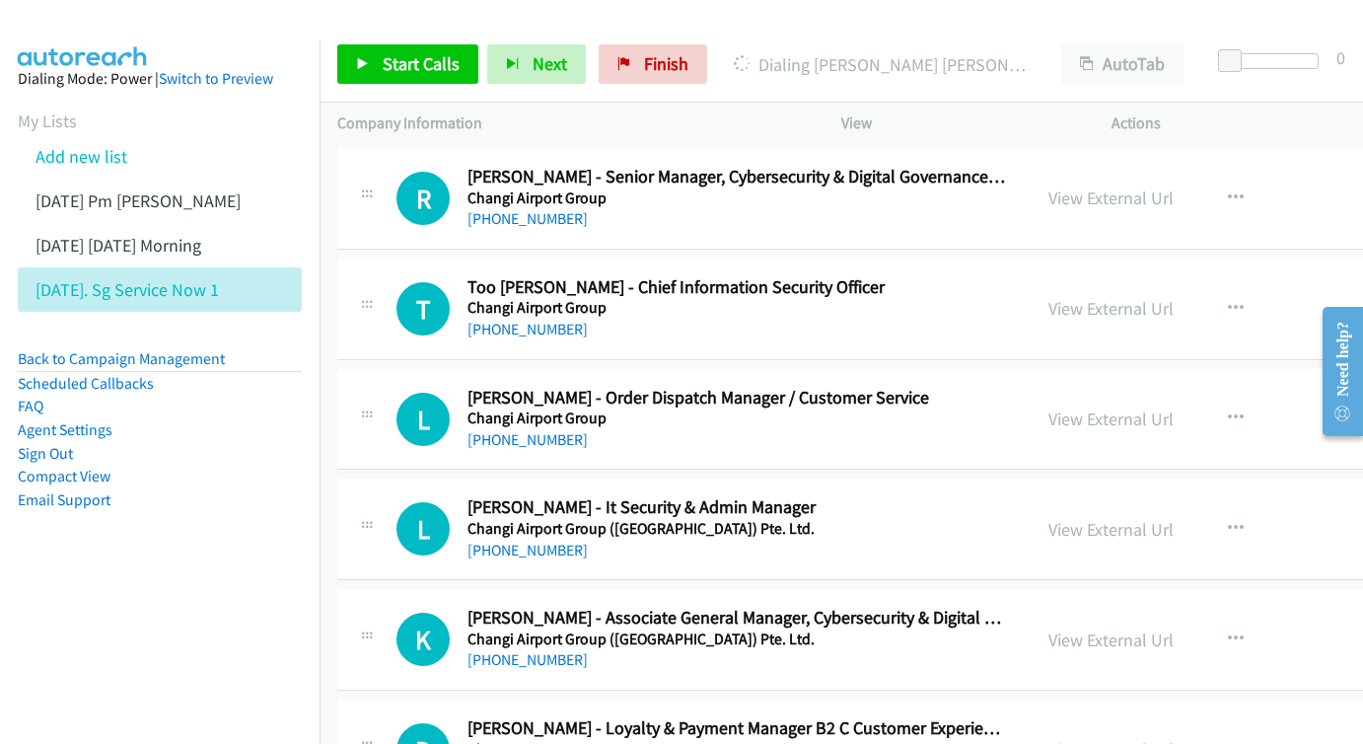
scroll to position [11562, 0]
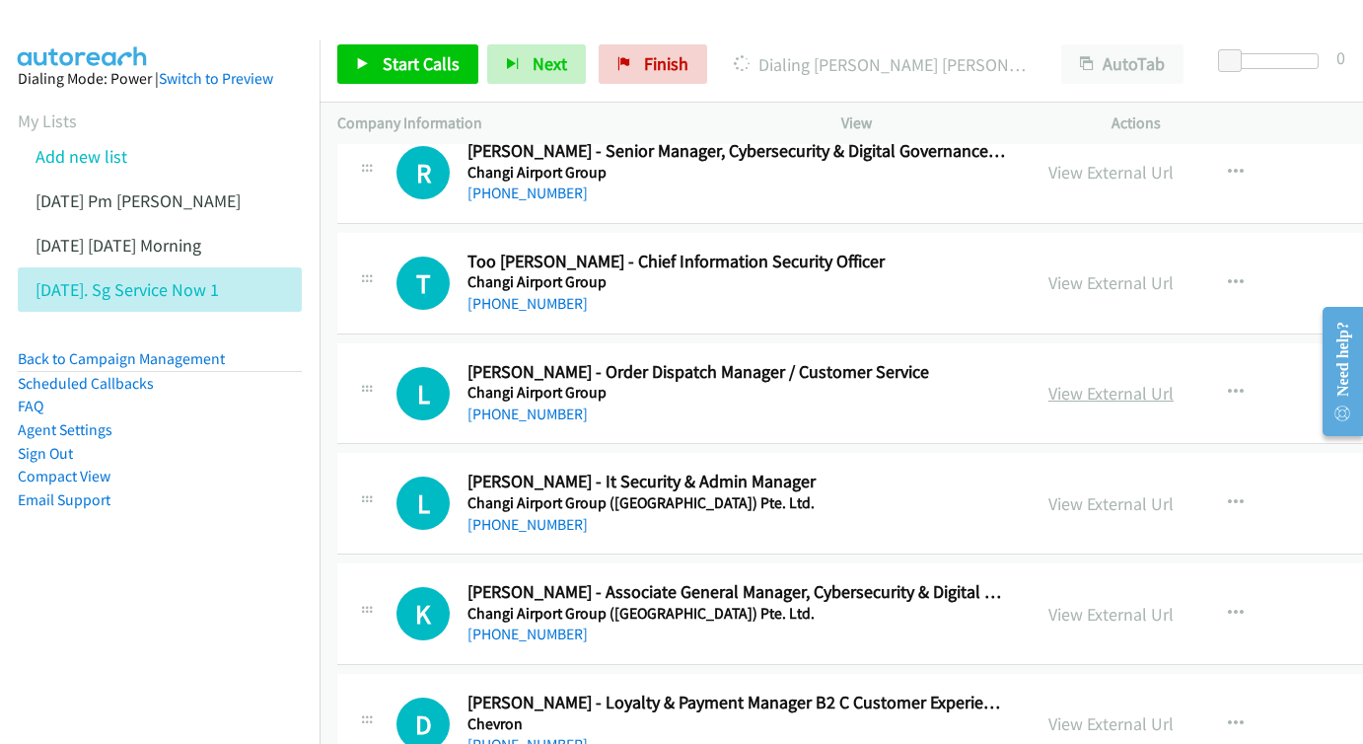
click at [1151, 382] on link "View External Url" at bounding box center [1111, 393] width 125 height 23
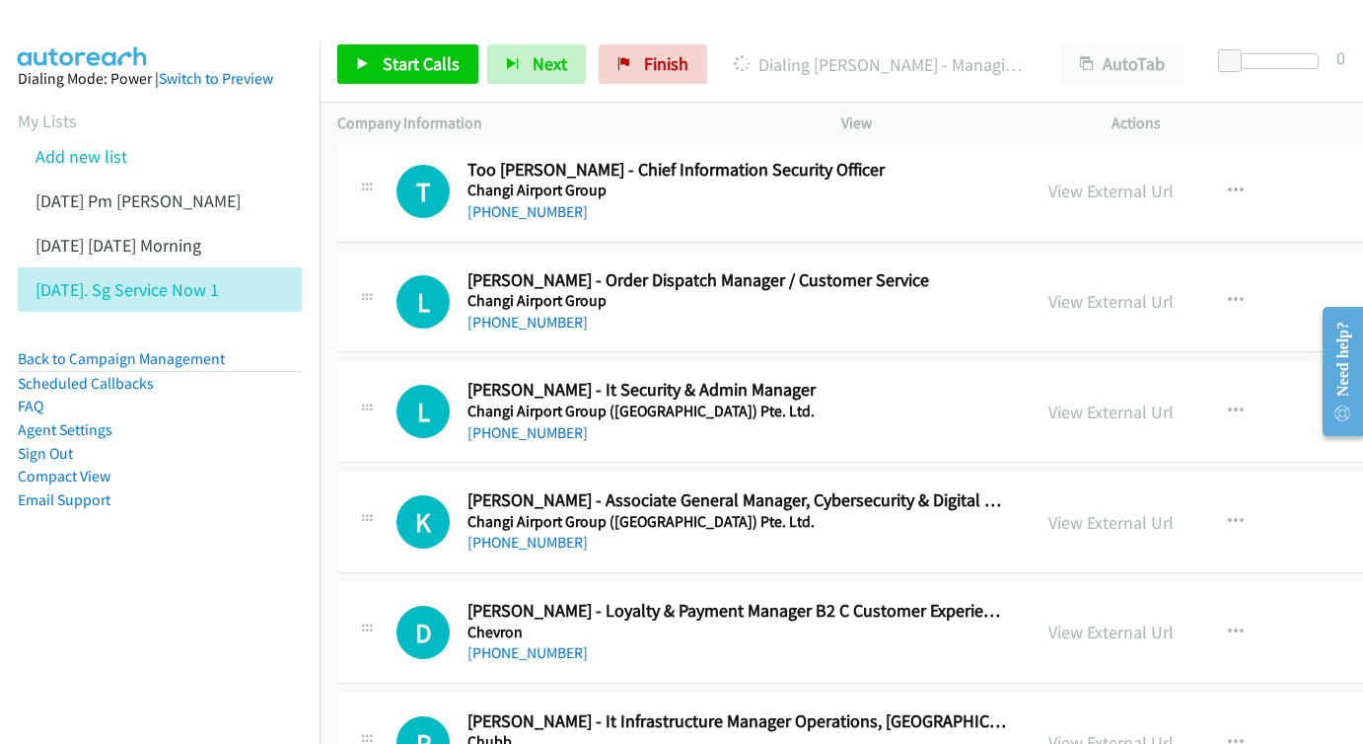
scroll to position [11654, 0]
click at [1169, 400] on link "View External Url" at bounding box center [1111, 411] width 125 height 23
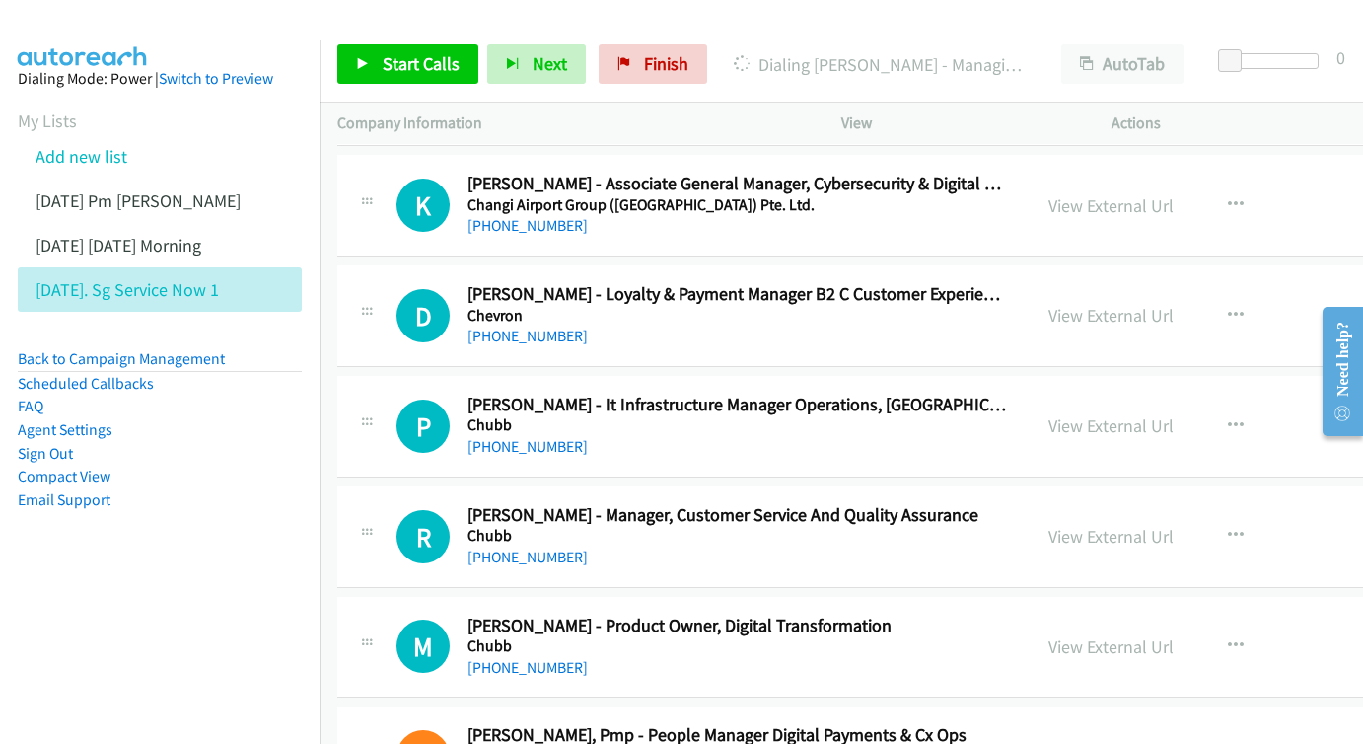
scroll to position [11971, 0]
click at [1146, 413] on link "View External Url" at bounding box center [1111, 424] width 125 height 23
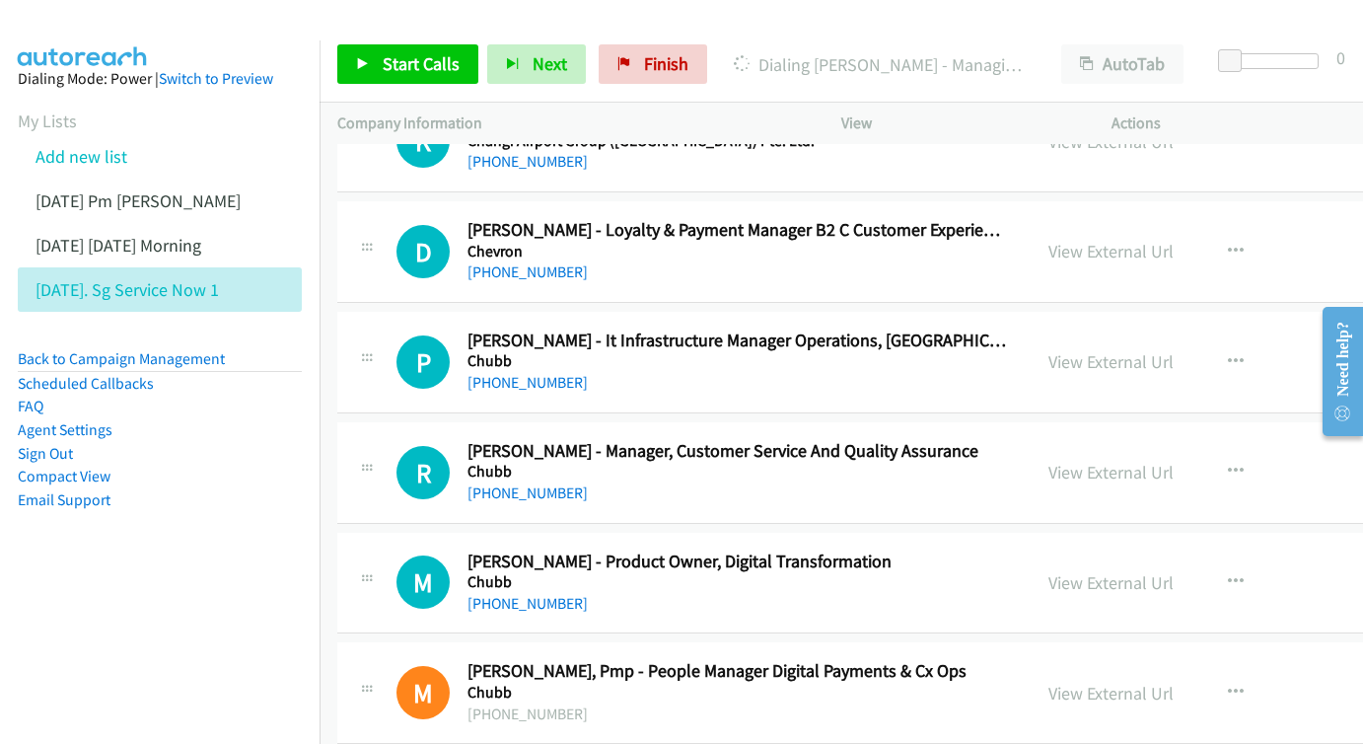
scroll to position [12072, 0]
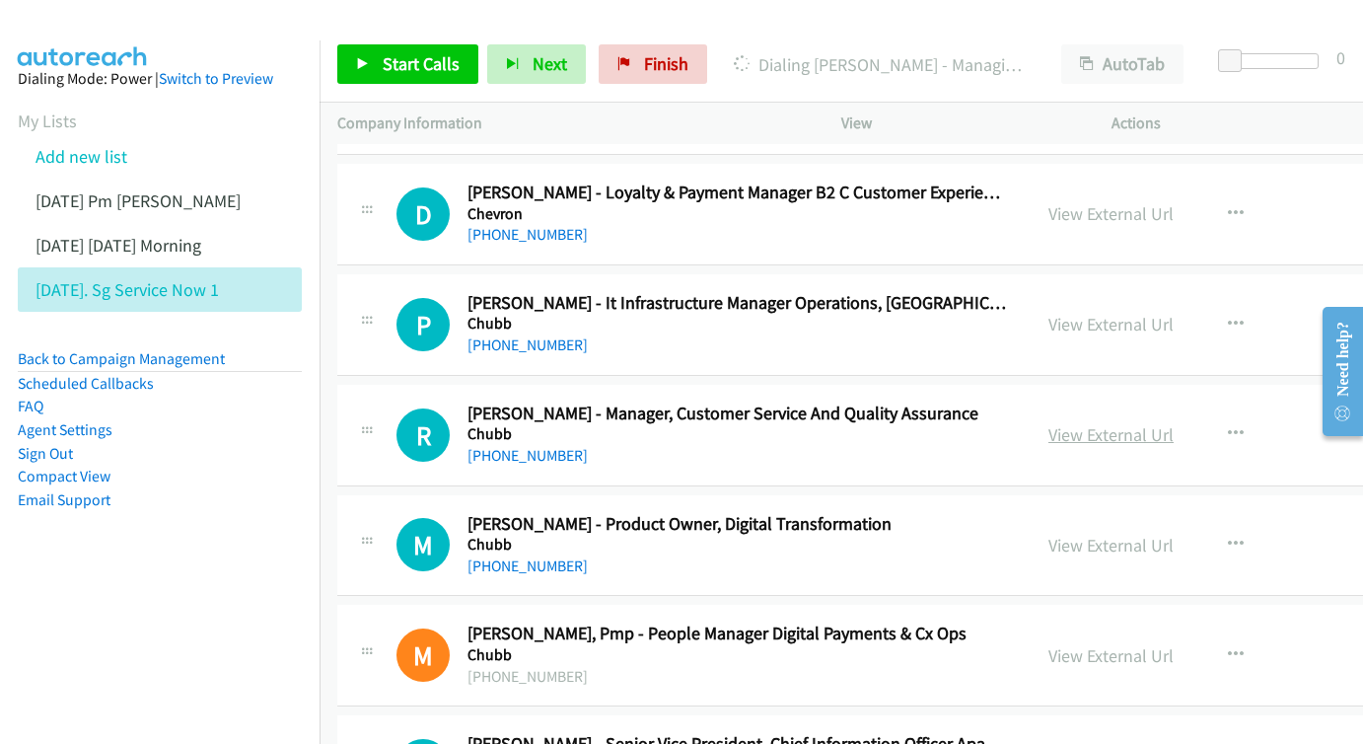
click at [1166, 423] on link "View External Url" at bounding box center [1111, 434] width 125 height 23
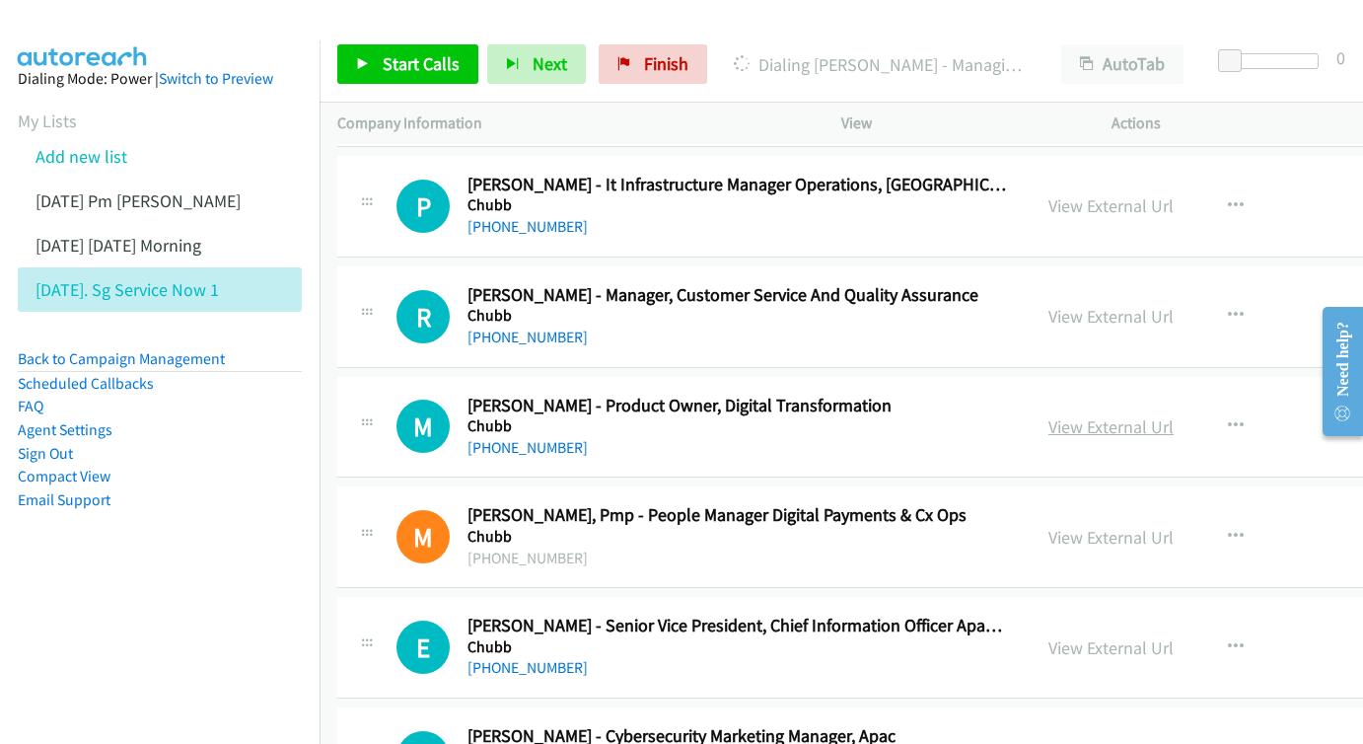
click at [1141, 415] on link "View External Url" at bounding box center [1111, 426] width 125 height 23
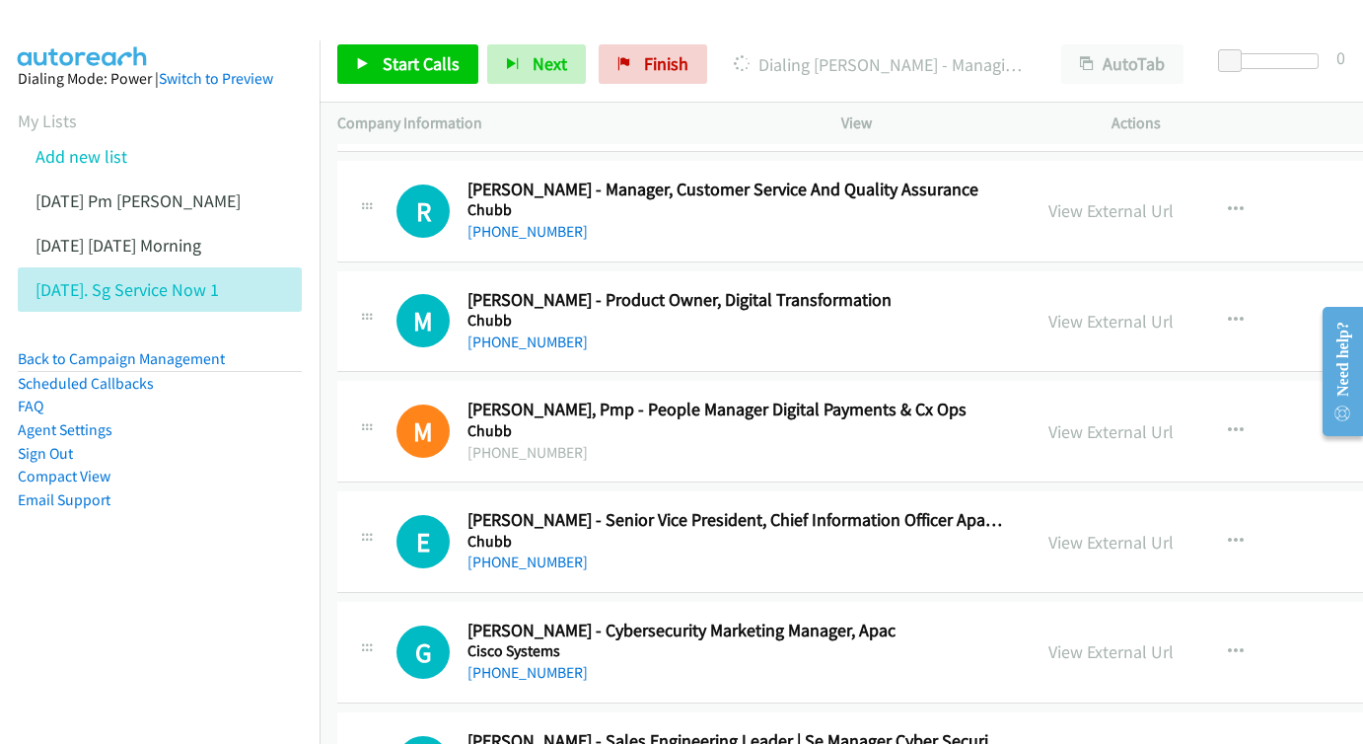
scroll to position [12372, 0]
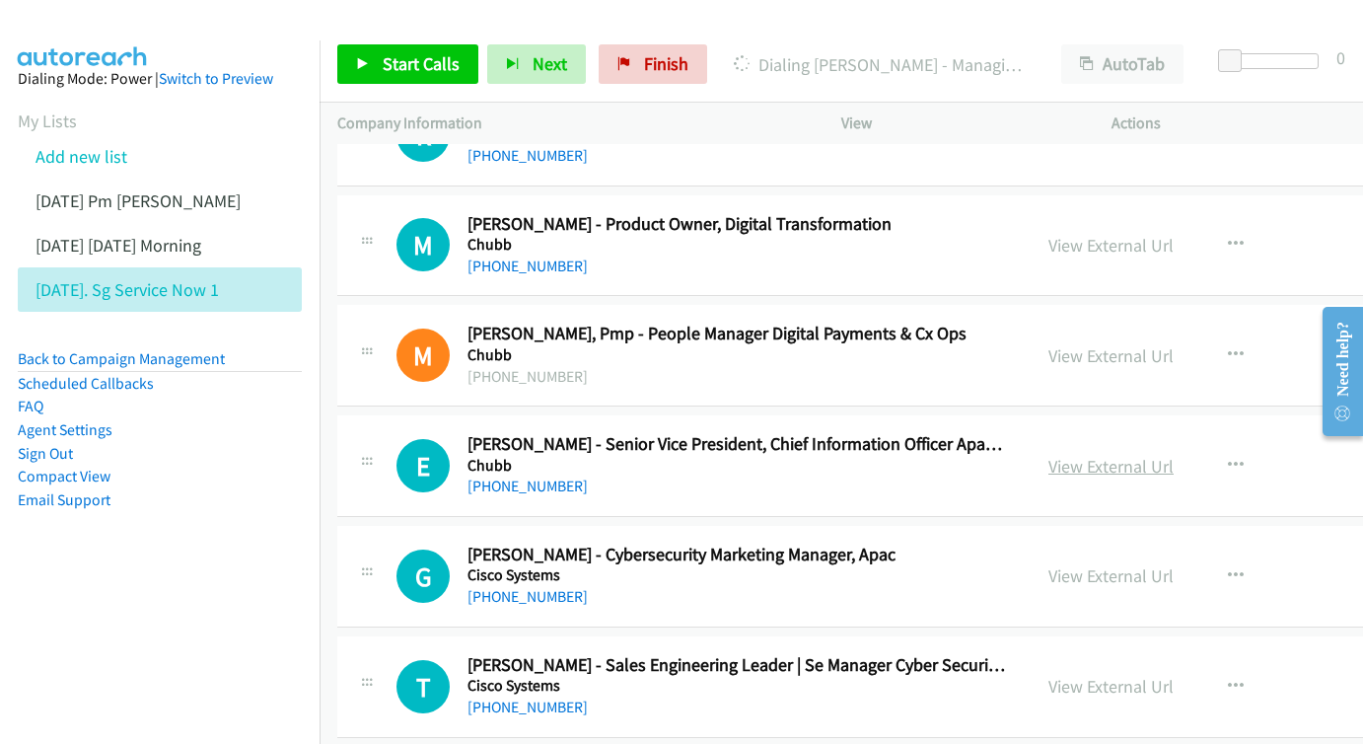
click at [1127, 455] on link "View External Url" at bounding box center [1111, 466] width 125 height 23
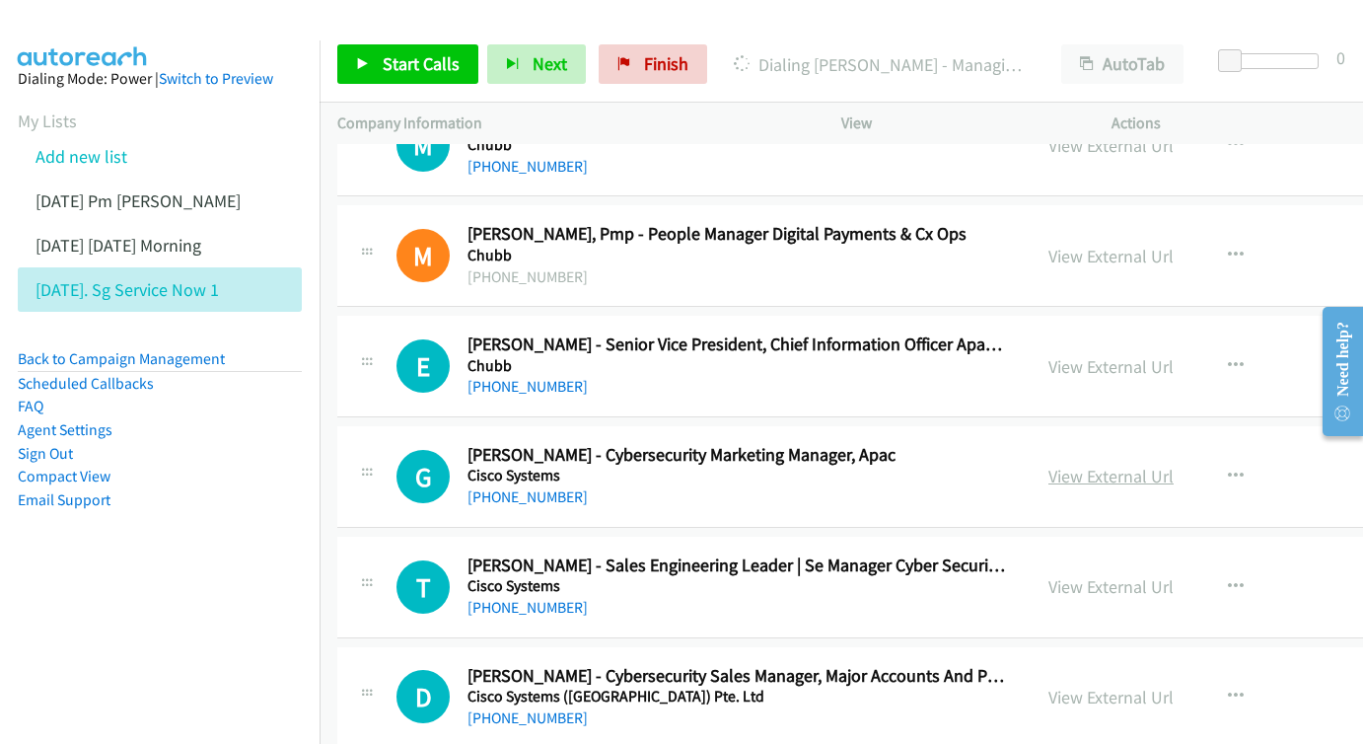
scroll to position [12499, 0]
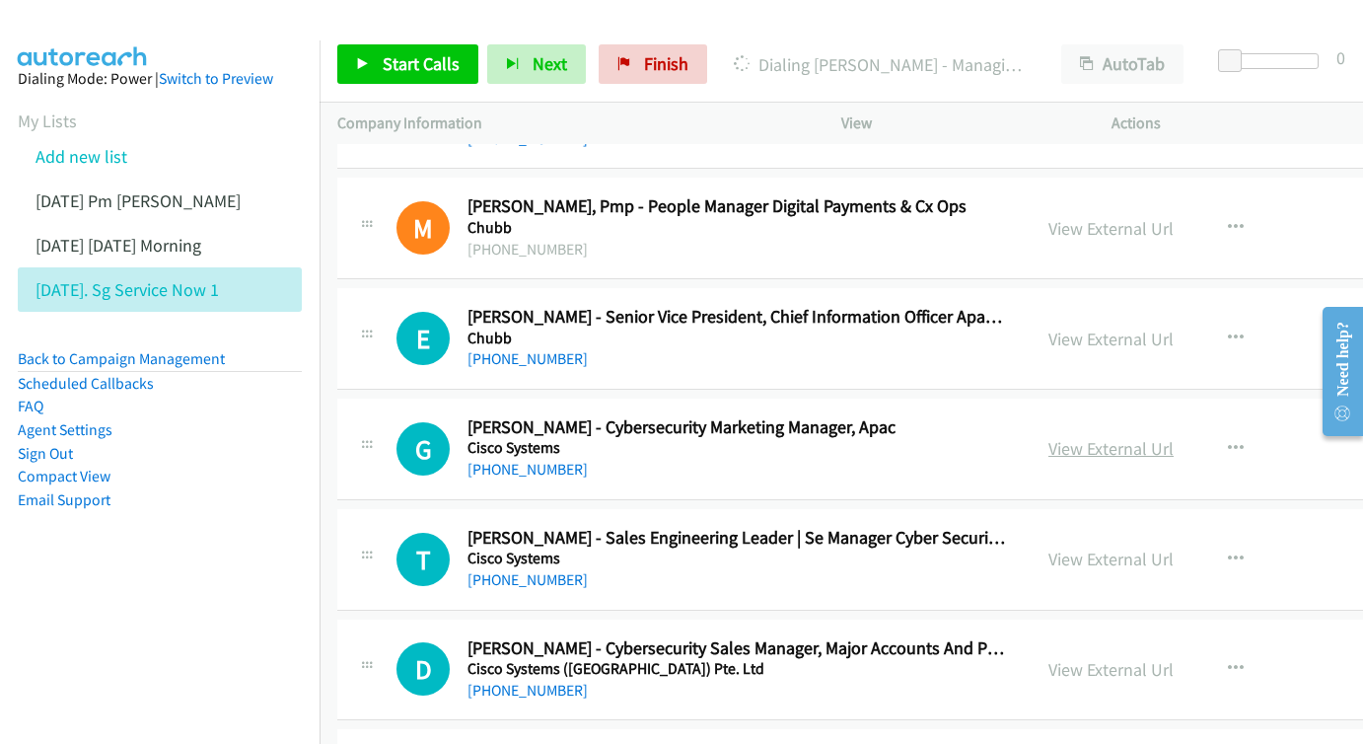
click at [1158, 437] on link "View External Url" at bounding box center [1111, 448] width 125 height 23
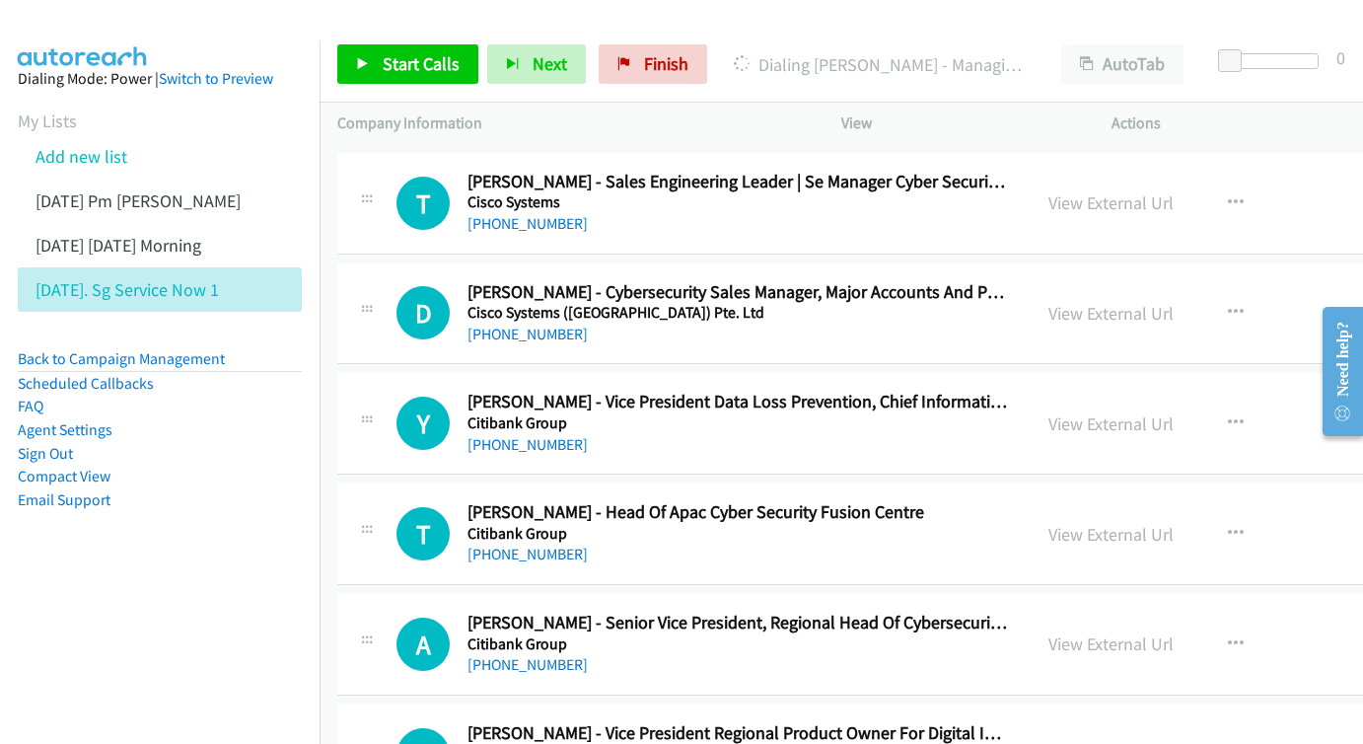
scroll to position [12855, 0]
click at [1144, 412] on link "View External Url" at bounding box center [1111, 423] width 125 height 23
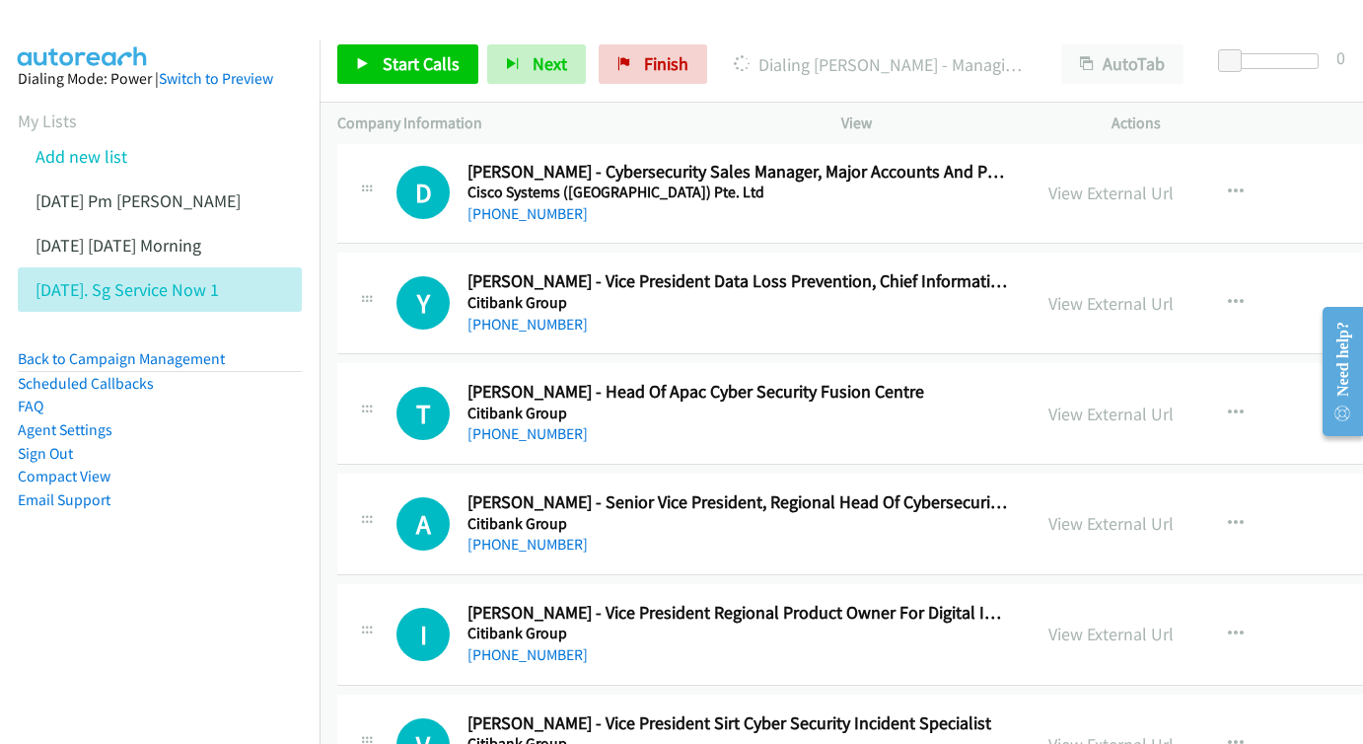
scroll to position [12963, 0]
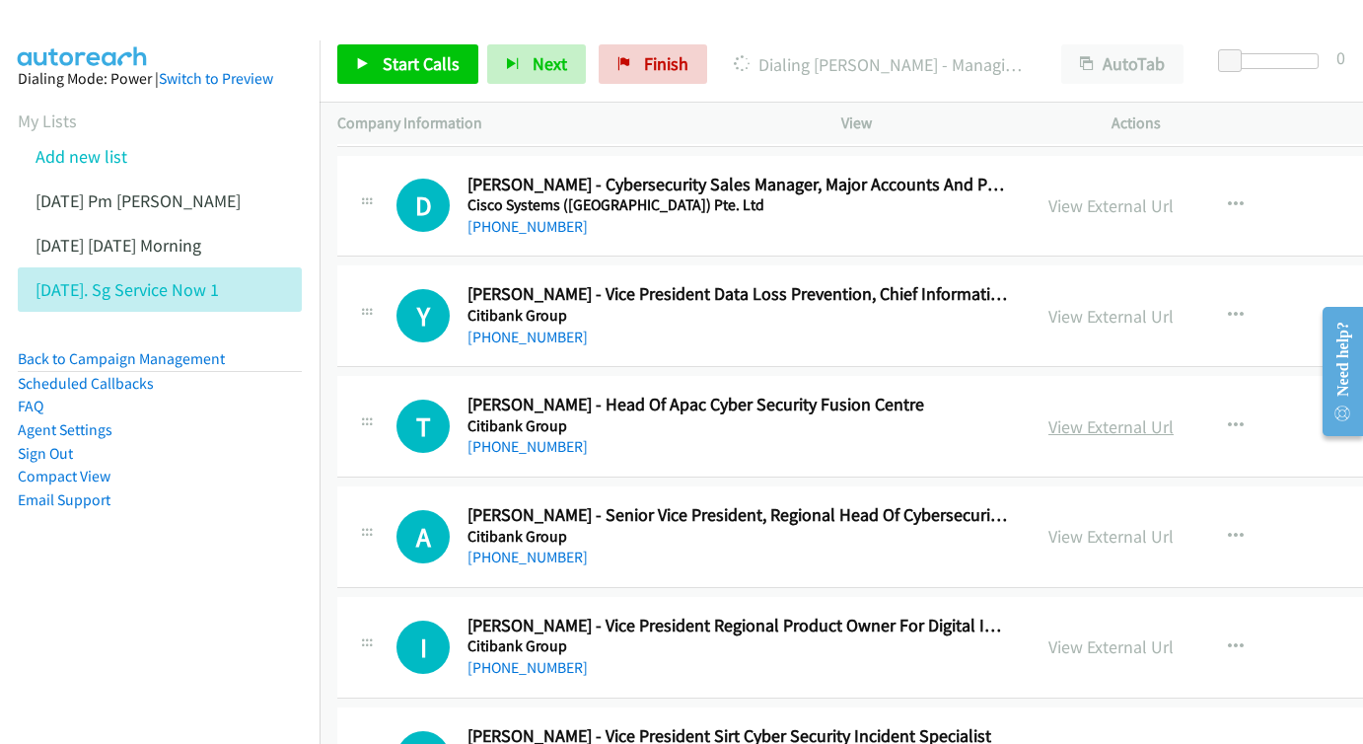
click at [1174, 415] on link "View External Url" at bounding box center [1111, 426] width 125 height 23
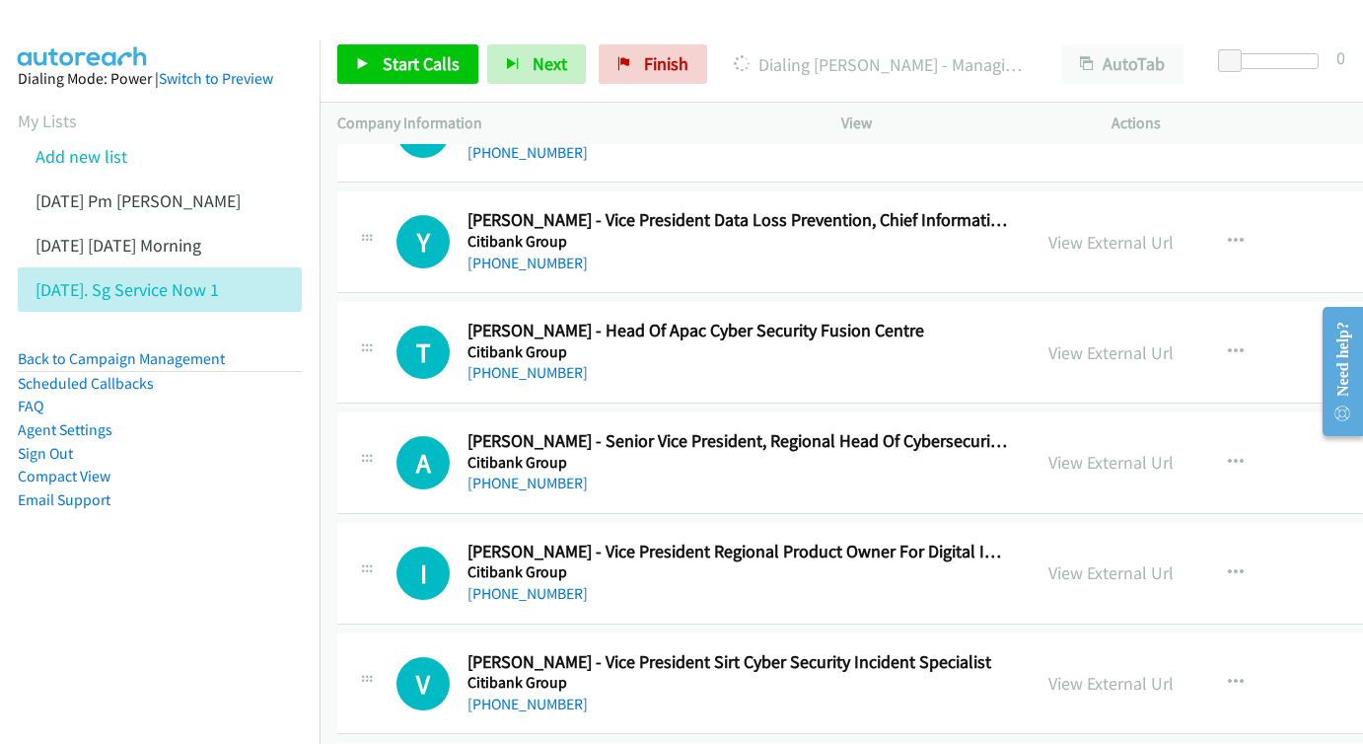
scroll to position [13046, 0]
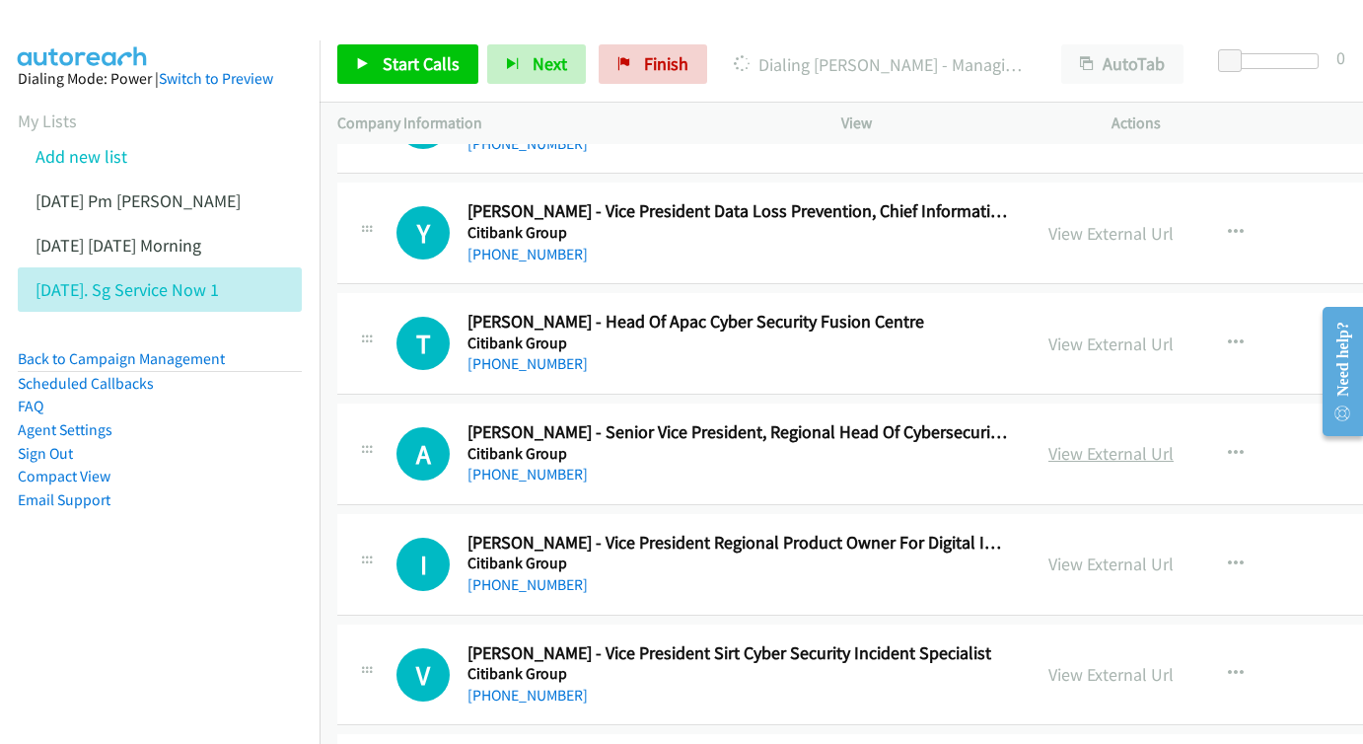
click at [1146, 442] on link "View External Url" at bounding box center [1111, 453] width 125 height 23
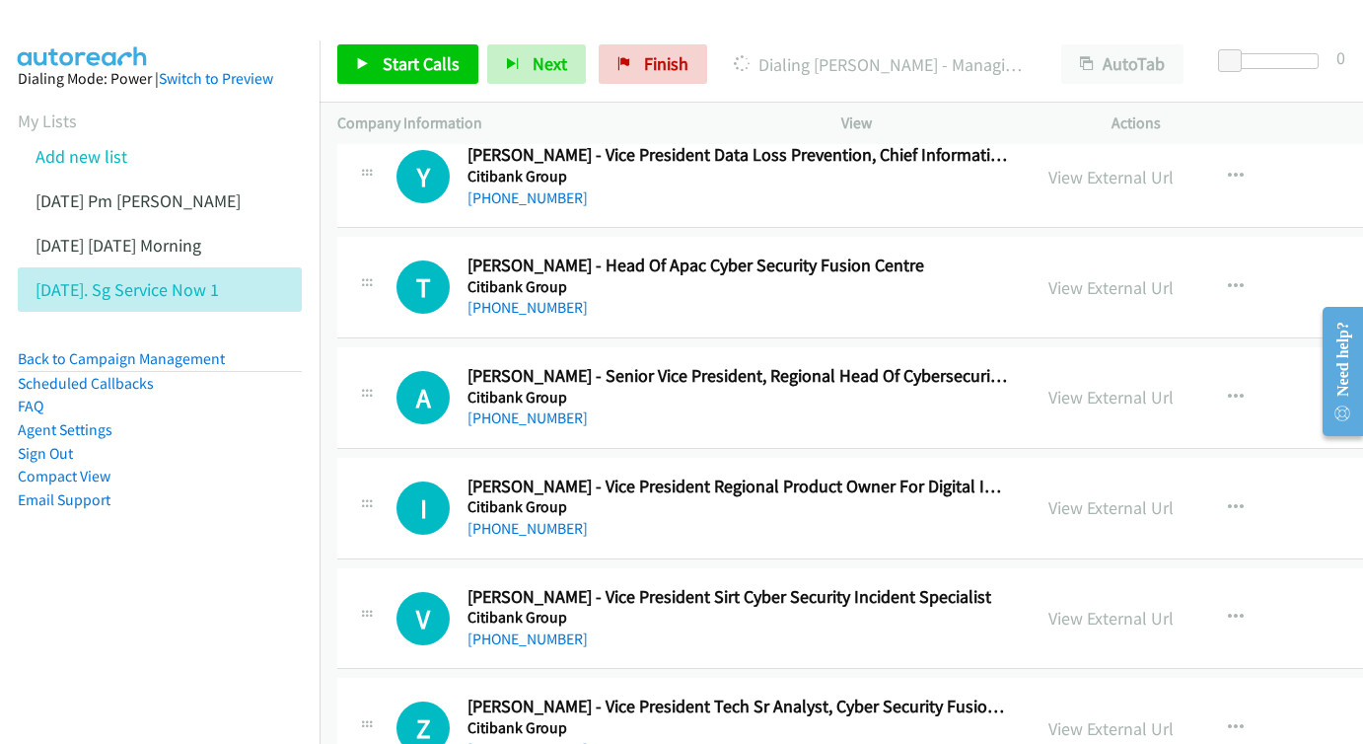
scroll to position [13145, 0]
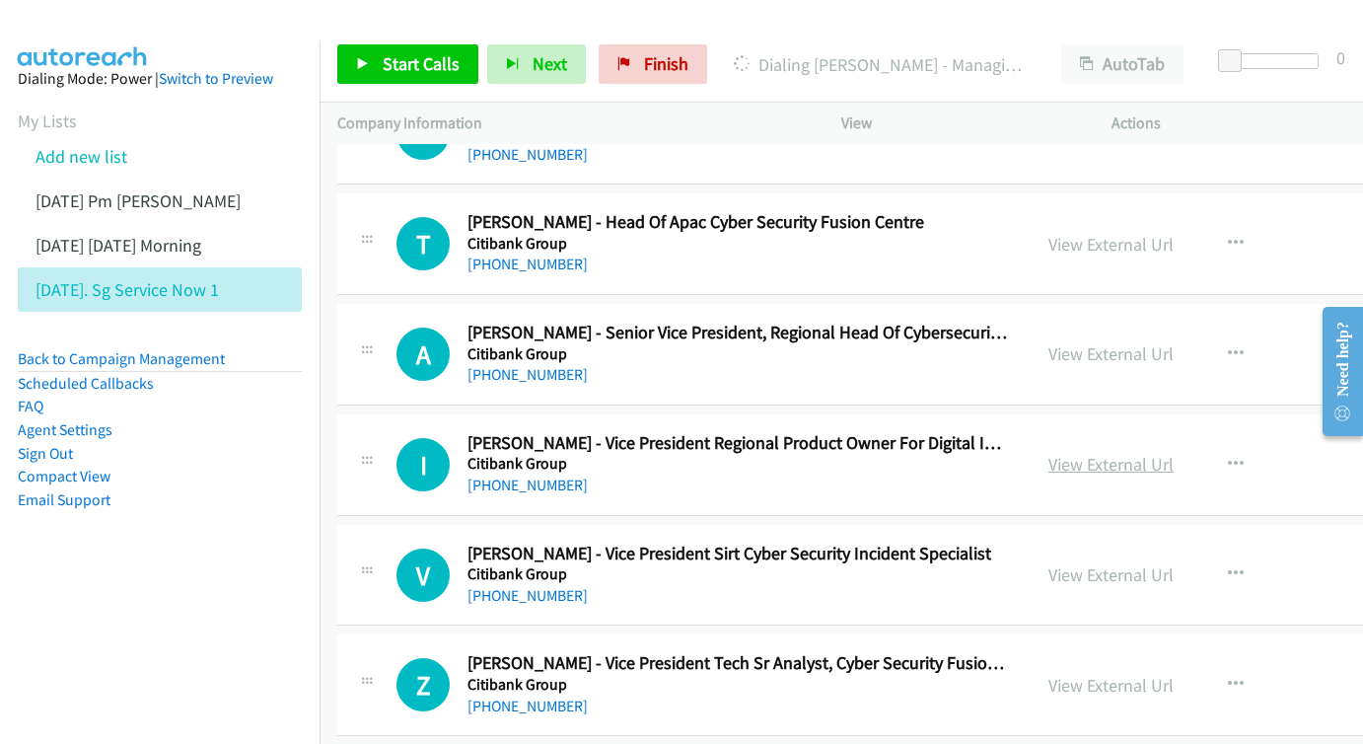
click at [1174, 453] on link "View External Url" at bounding box center [1111, 464] width 125 height 23
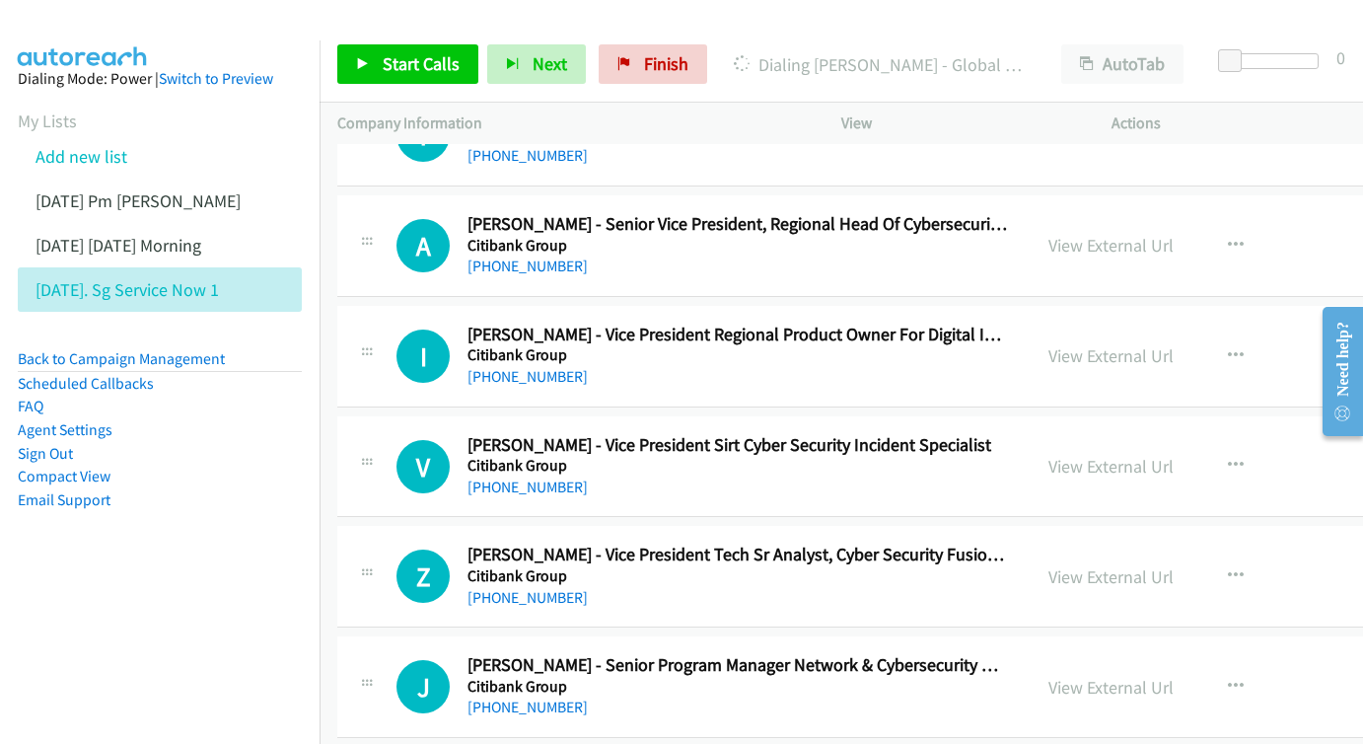
scroll to position [13258, 0]
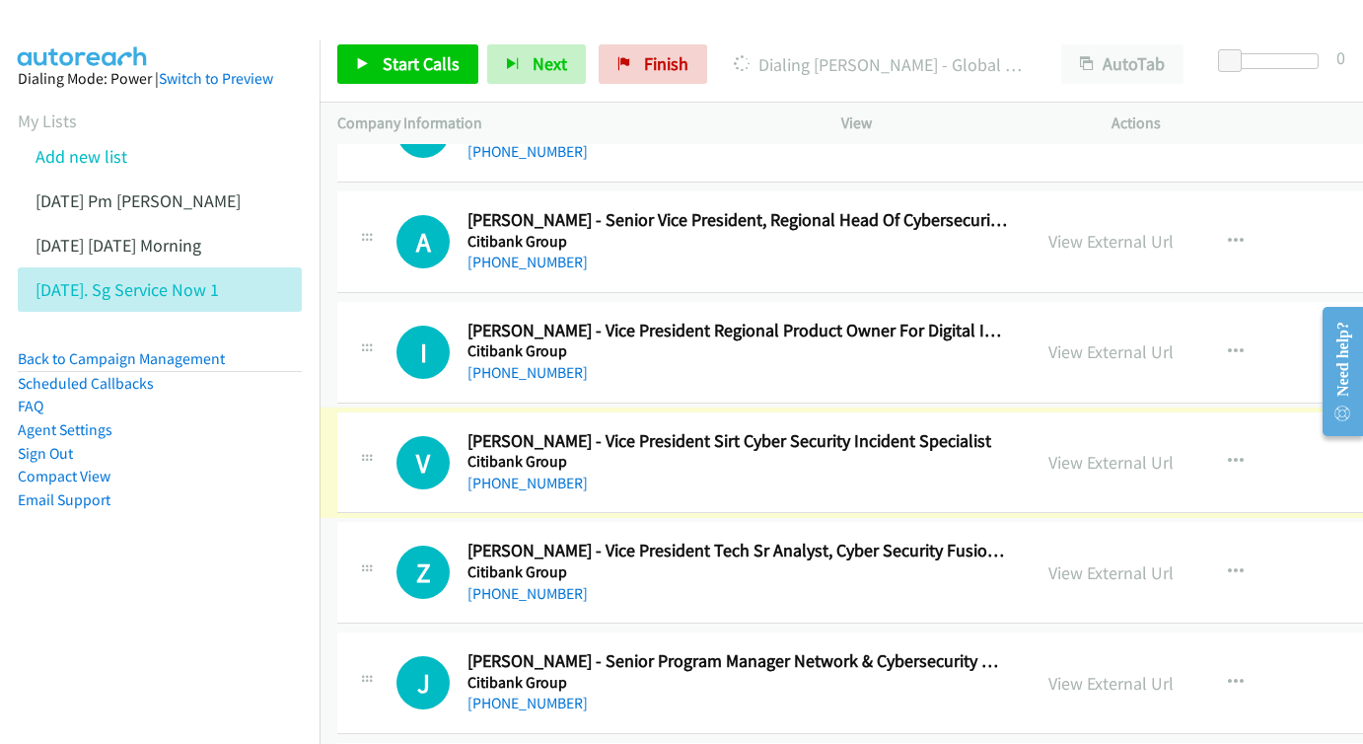
click at [1166, 430] on div "View External Url View External Url Schedule/Manage Callback Start Calls Here R…" at bounding box center [1213, 462] width 365 height 65
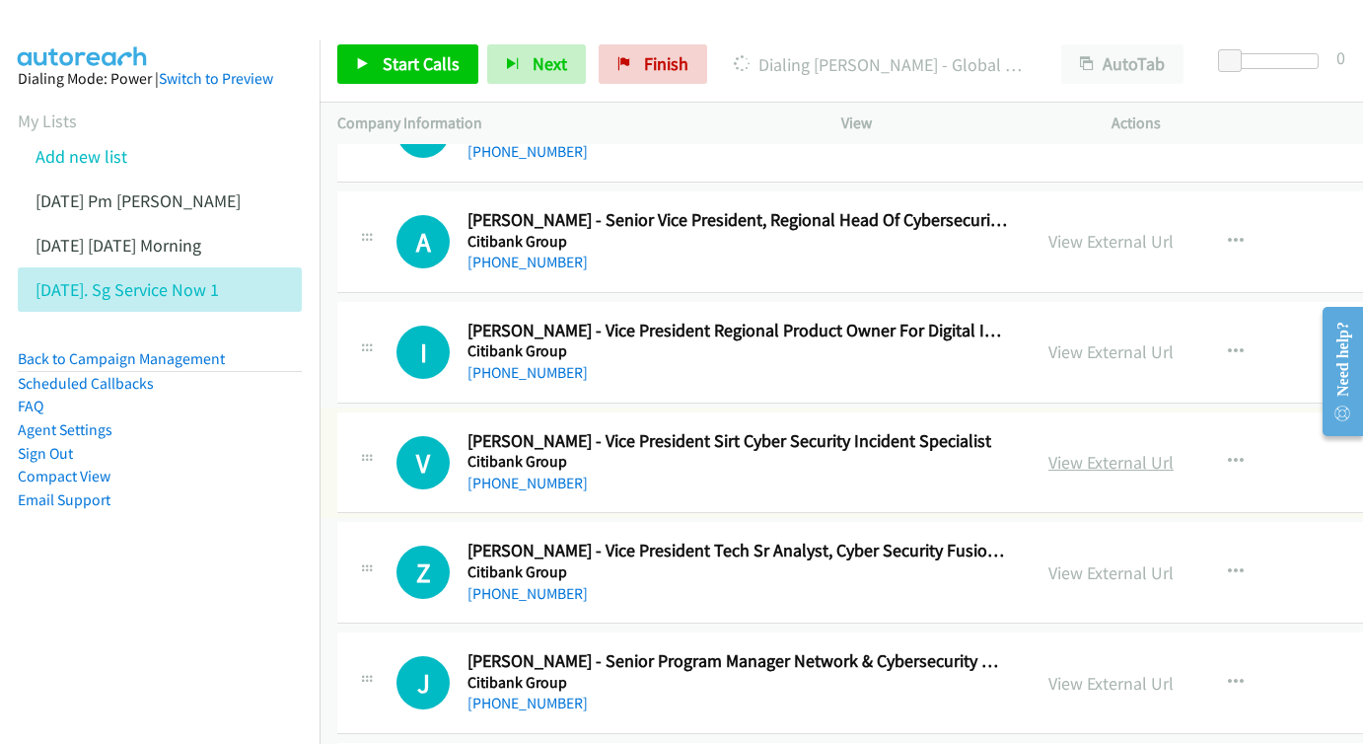
click at [1147, 451] on link "View External Url" at bounding box center [1111, 462] width 125 height 23
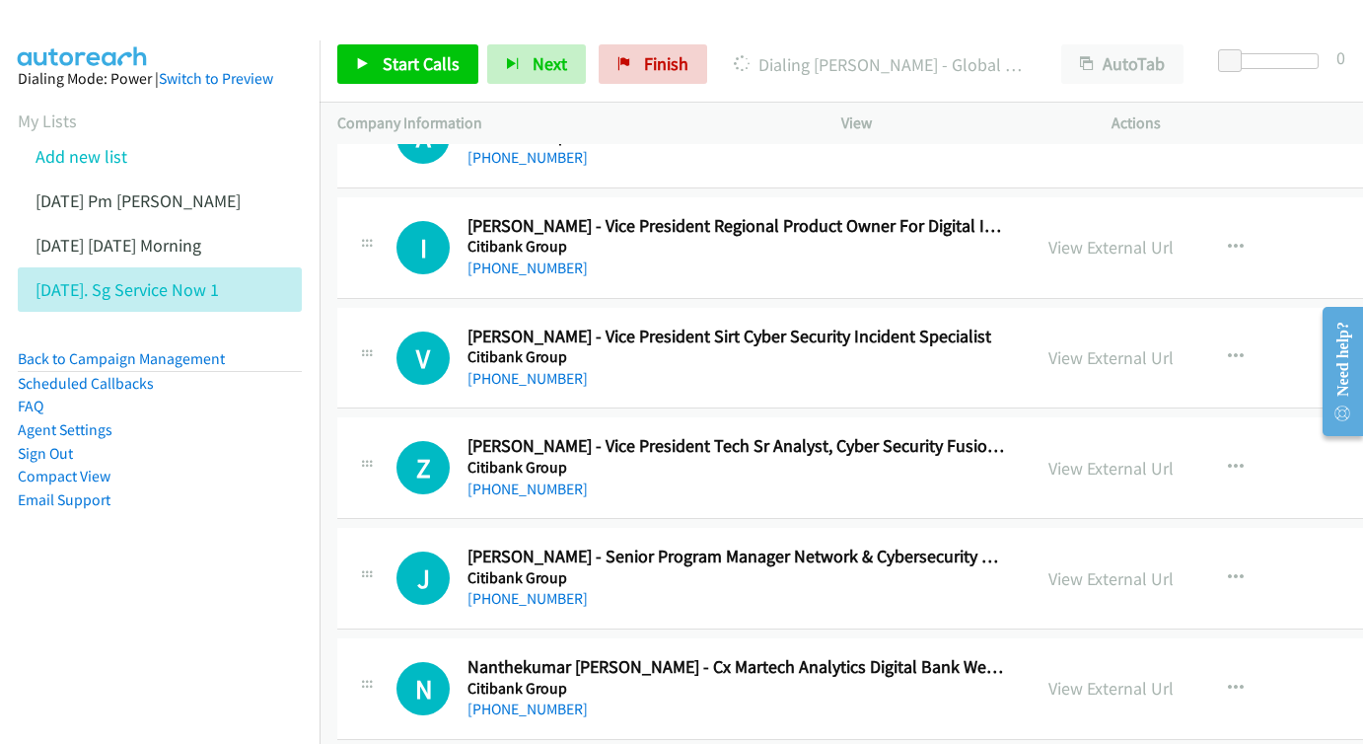
scroll to position [13393, 0]
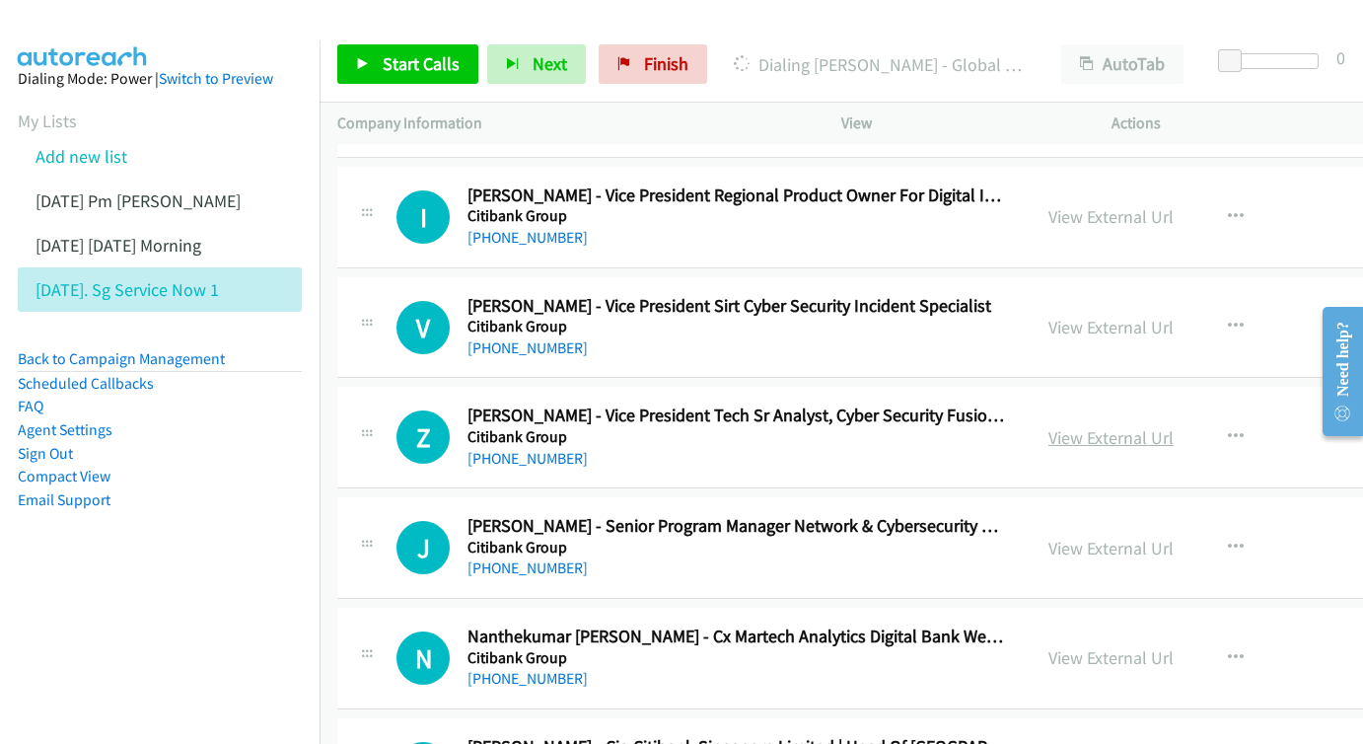
click at [1149, 426] on link "View External Url" at bounding box center [1111, 437] width 125 height 23
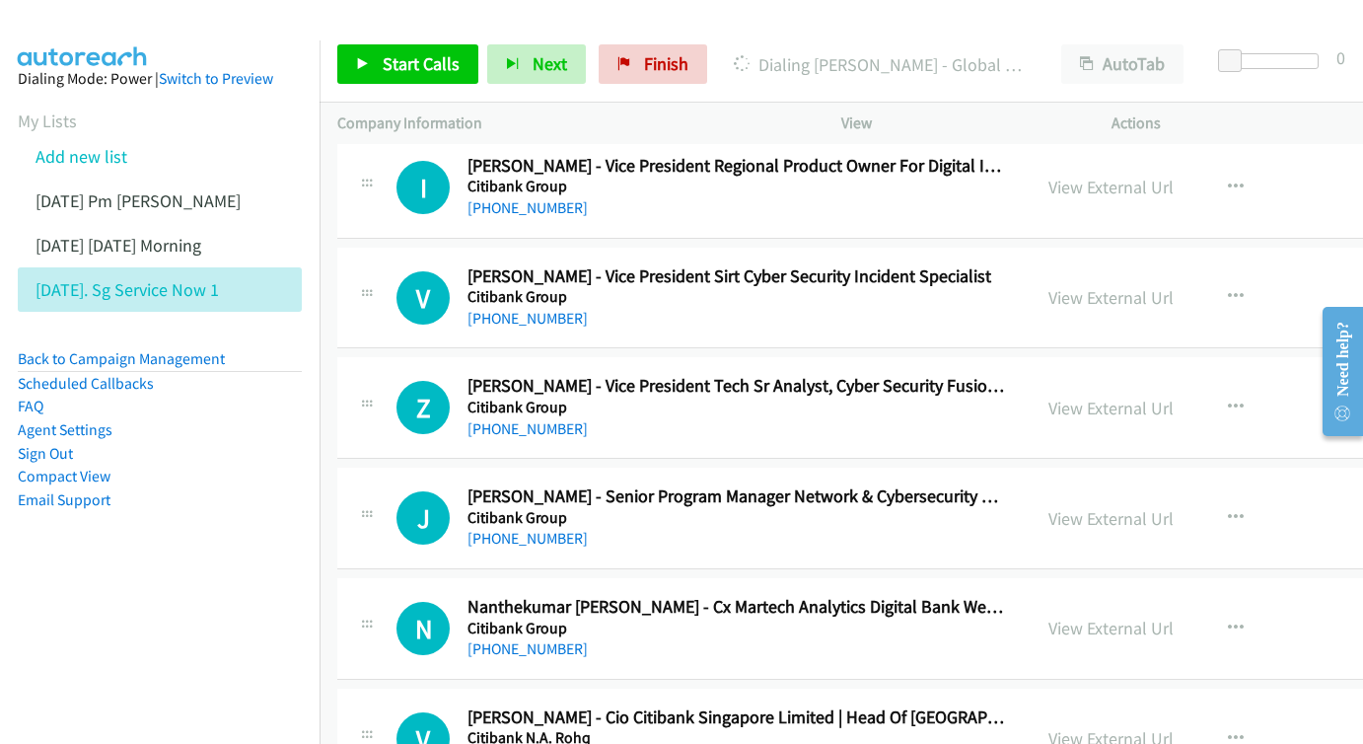
scroll to position [13486, 0]
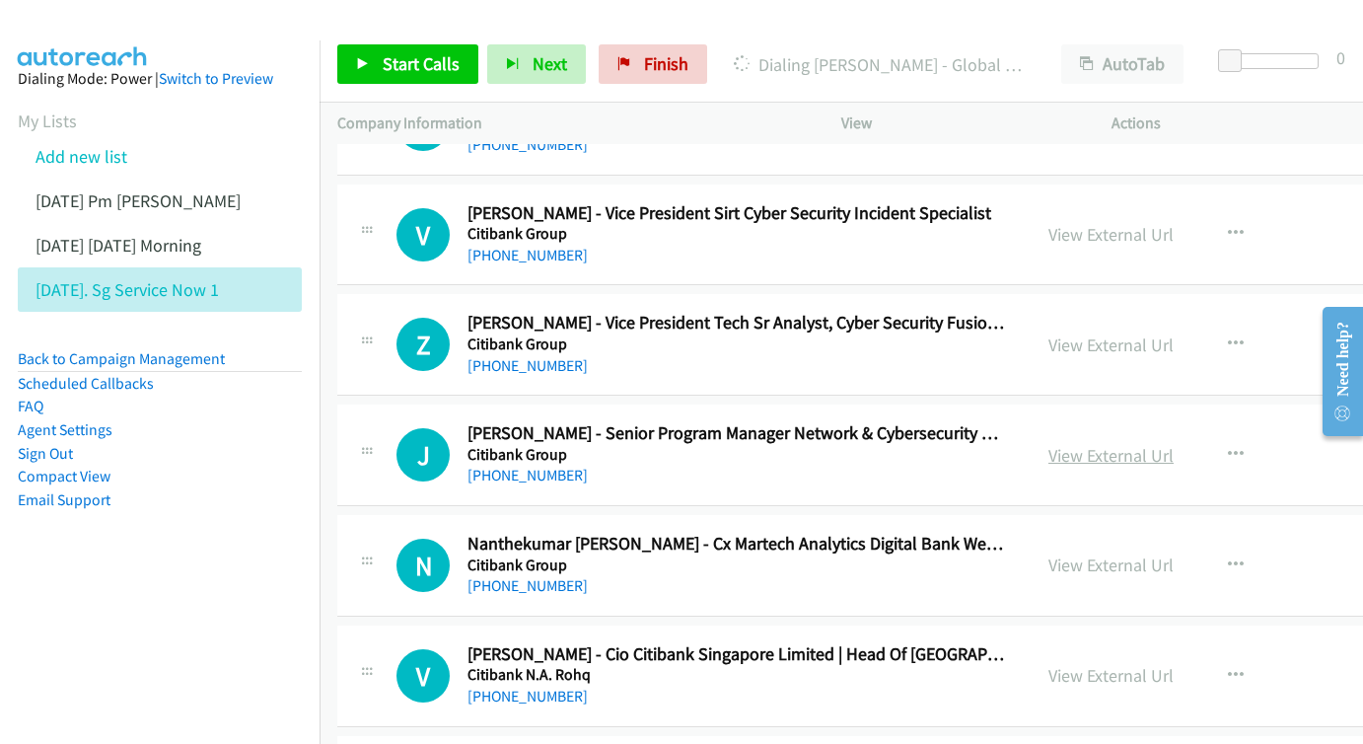
click at [1174, 444] on link "View External Url" at bounding box center [1111, 455] width 125 height 23
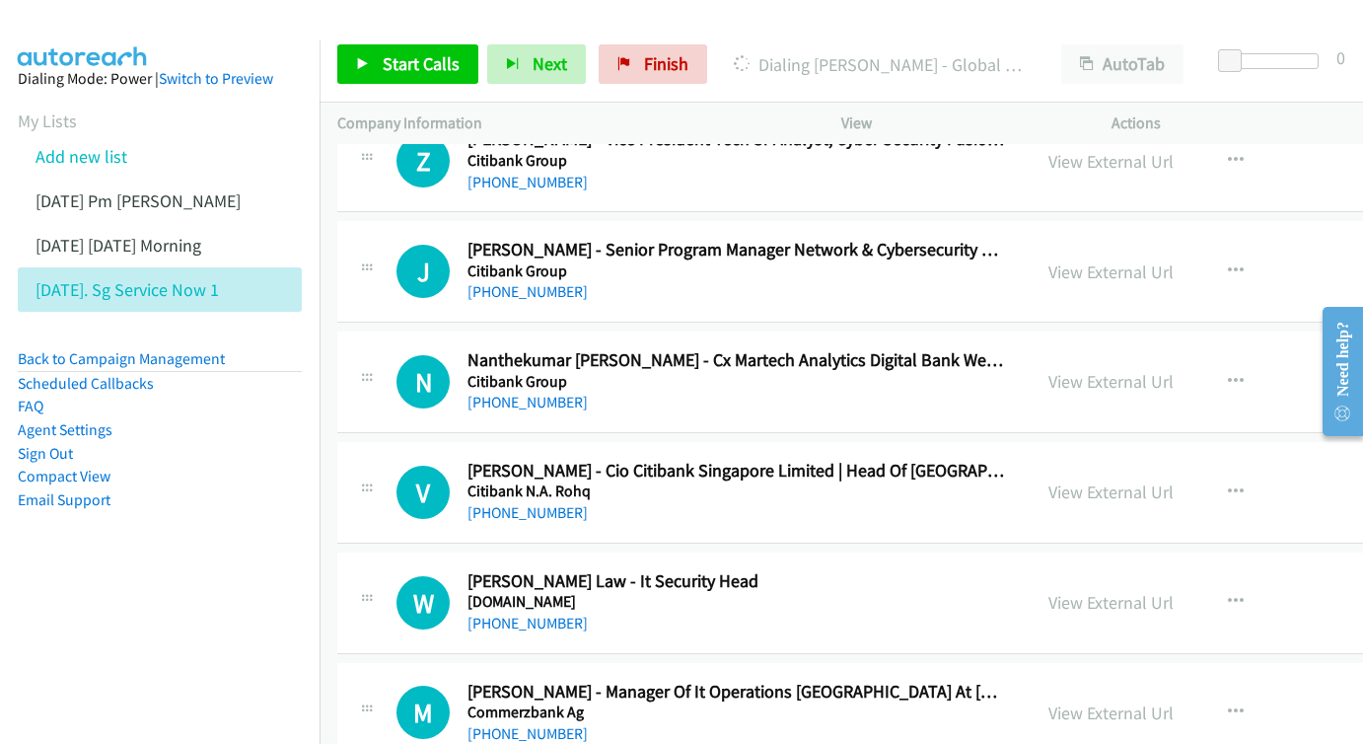
scroll to position [13702, 0]
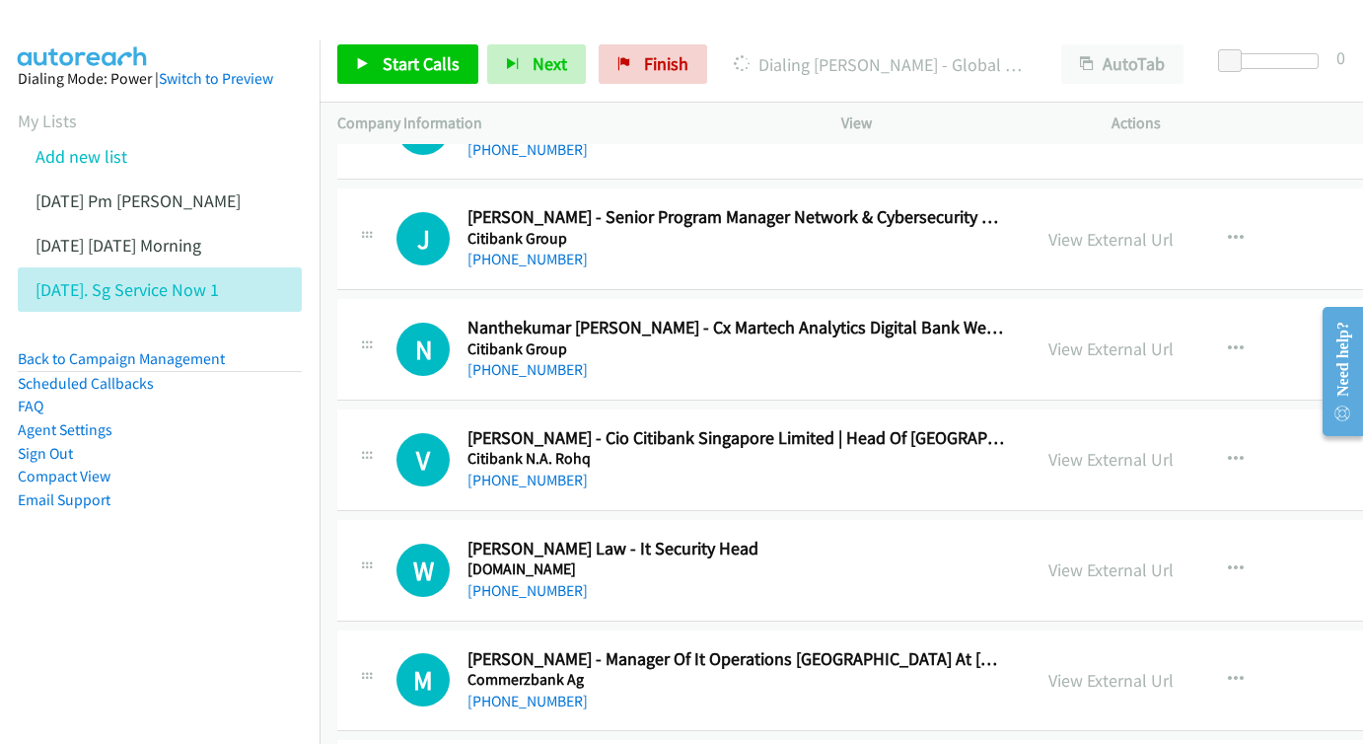
click at [1192, 427] on div "View External Url View External Url Schedule/Manage Callback Start Calls Here R…" at bounding box center [1213, 459] width 365 height 65
click at [1174, 448] on link "View External Url" at bounding box center [1111, 459] width 125 height 23
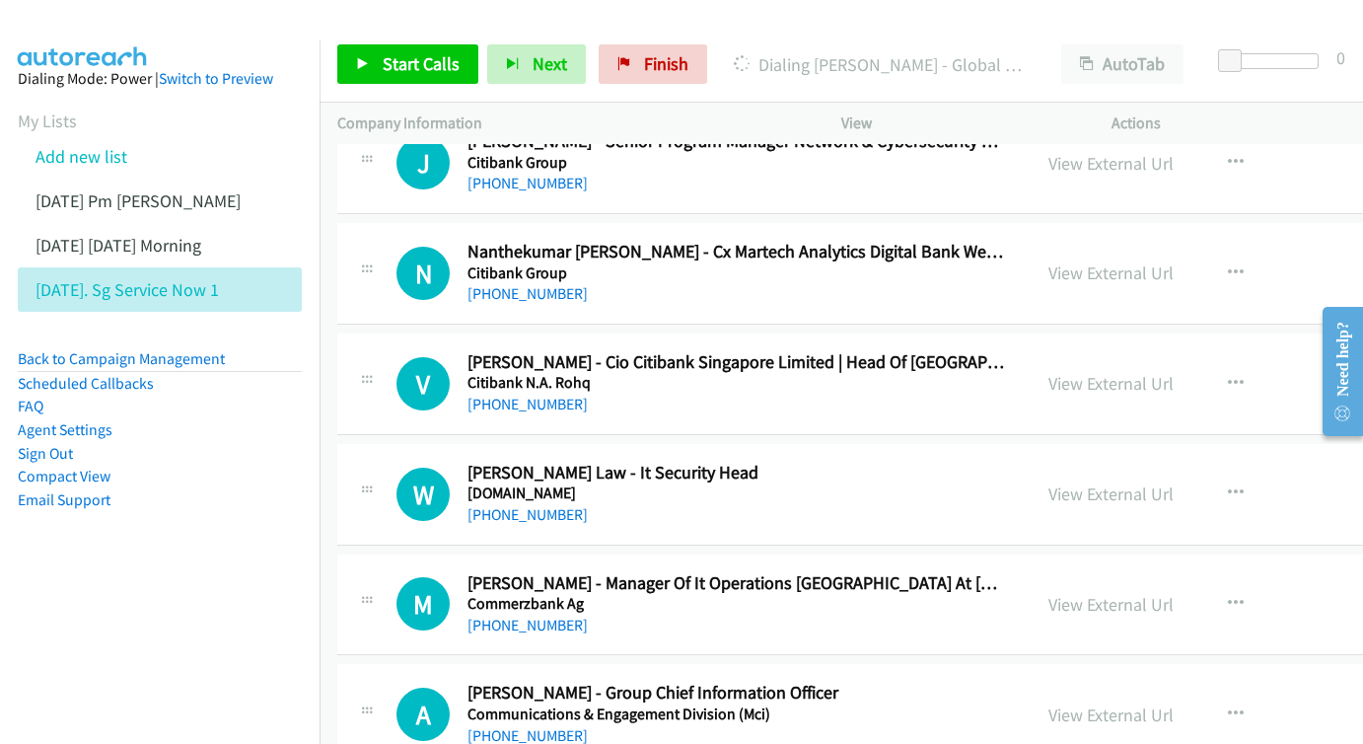
scroll to position [13796, 0]
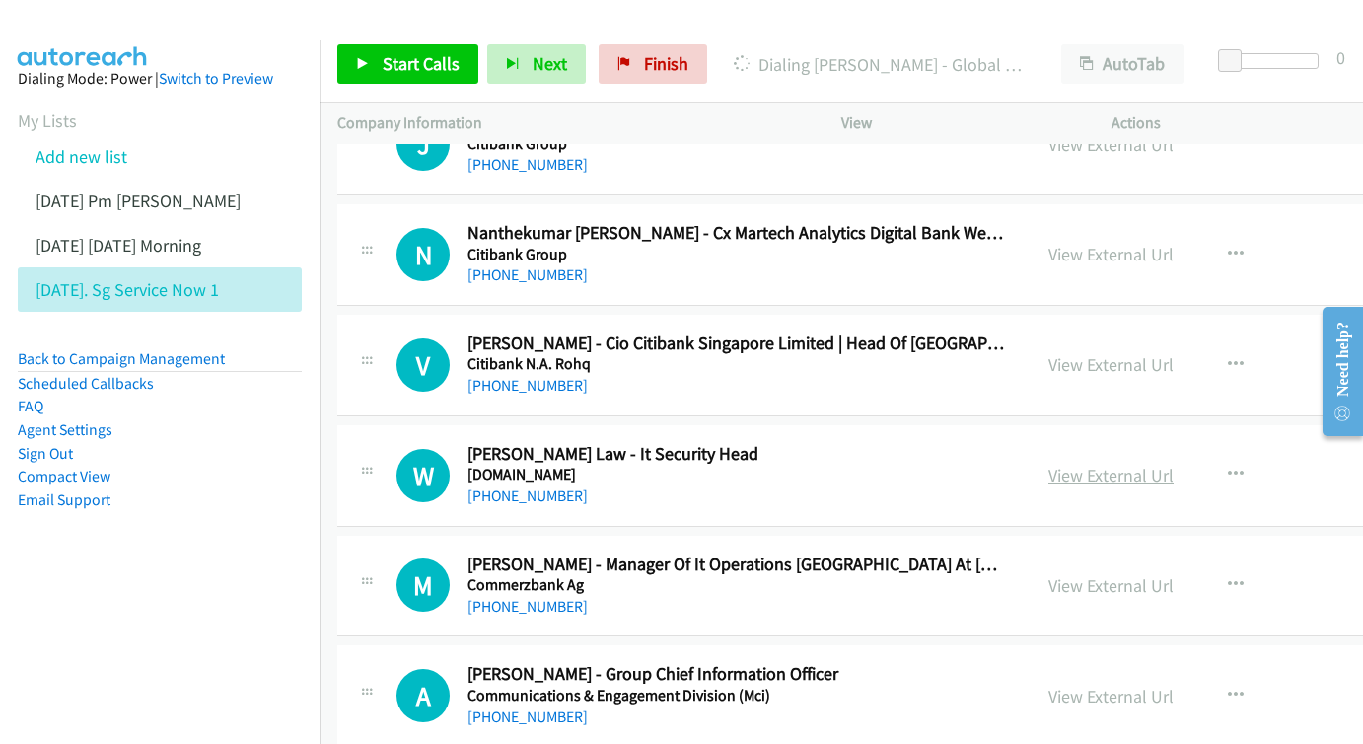
click at [1174, 464] on link "View External Url" at bounding box center [1111, 475] width 125 height 23
